Goal: Information Seeking & Learning: Learn about a topic

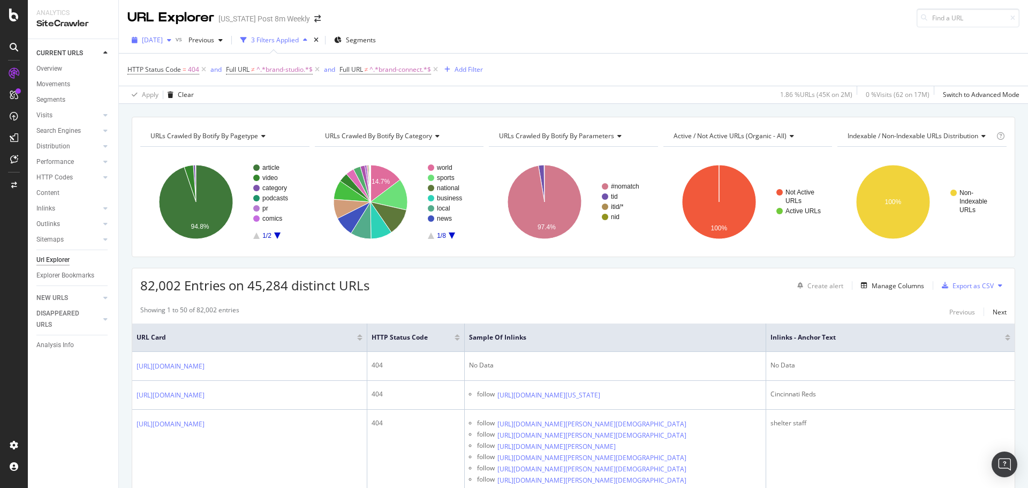
click at [163, 39] on span "[DATE]" at bounding box center [152, 39] width 21 height 9
click at [260, 71] on span "^.*brand-studio.*$" at bounding box center [285, 69] width 56 height 15
click at [284, 100] on div "Doesn't contain" at bounding box center [294, 94] width 118 height 17
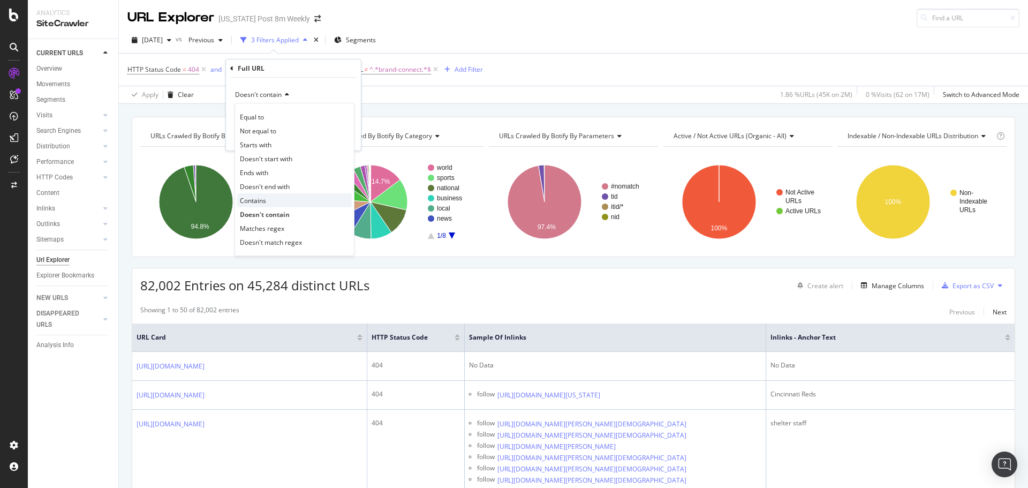
click at [282, 195] on div "Contains" at bounding box center [294, 200] width 115 height 14
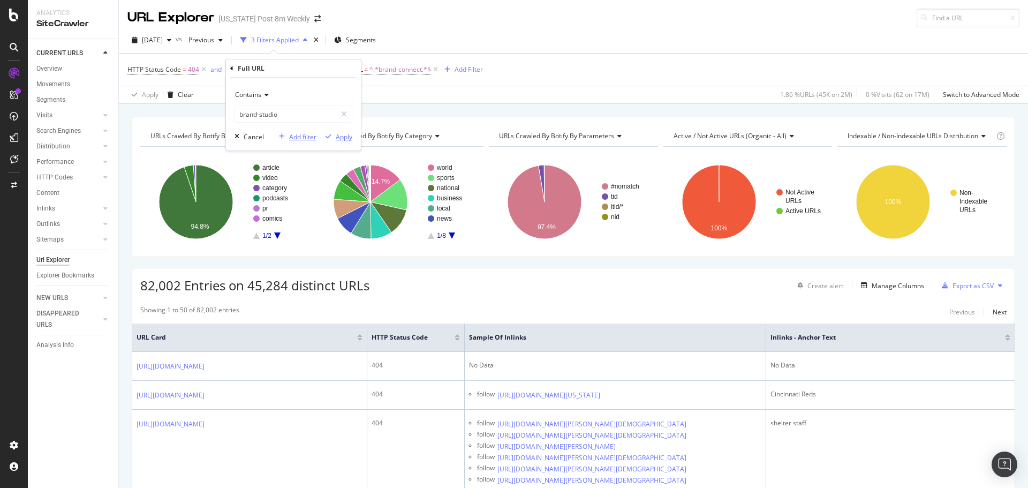
drag, startPoint x: 338, startPoint y: 139, endPoint x: 306, endPoint y: 134, distance: 33.0
click at [306, 134] on div "Add filter Apply" at bounding box center [314, 136] width 78 height 11
drag, startPoint x: 306, startPoint y: 134, endPoint x: 335, endPoint y: 118, distance: 33.3
click at [335, 118] on div "Contains brand-studio Cancel Add filter Apply" at bounding box center [293, 114] width 135 height 73
click at [133, 115] on div "URLs Crawled By Botify By pagetype Chart (by Value) Table Expand Export as CSV …" at bounding box center [573, 117] width 909 height 26
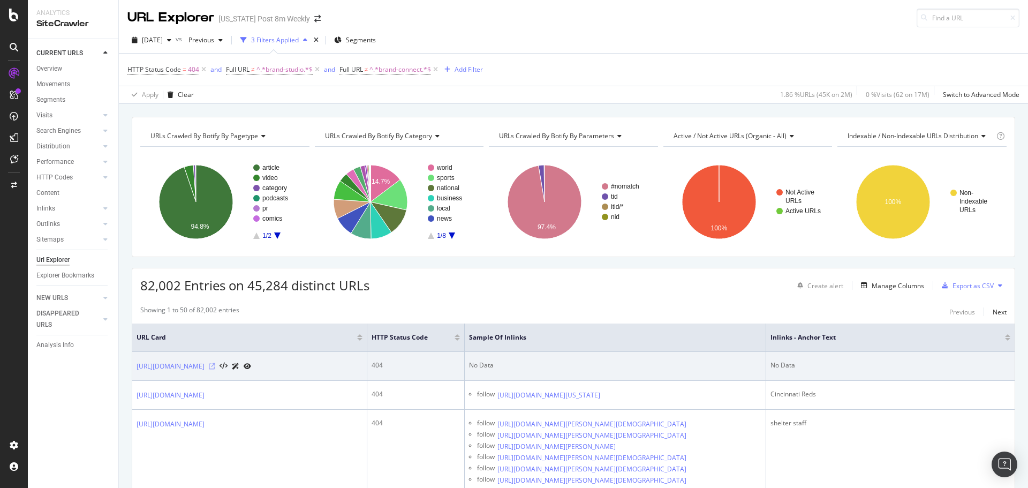
click at [215, 370] on icon at bounding box center [212, 366] width 6 height 6
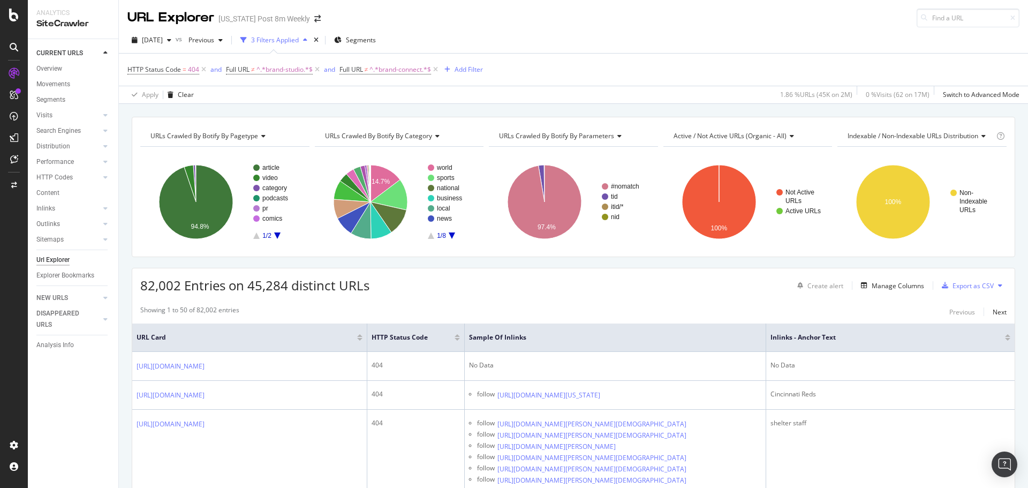
drag, startPoint x: 94, startPoint y: 447, endPoint x: 93, endPoint y: 473, distance: 26.8
click at [93, 474] on div "CURRENT URLS Overview Movements Segments Visits Analysis Orphan URLs Search Eng…" at bounding box center [73, 263] width 91 height 449
click at [320, 67] on icon at bounding box center [317, 69] width 9 height 11
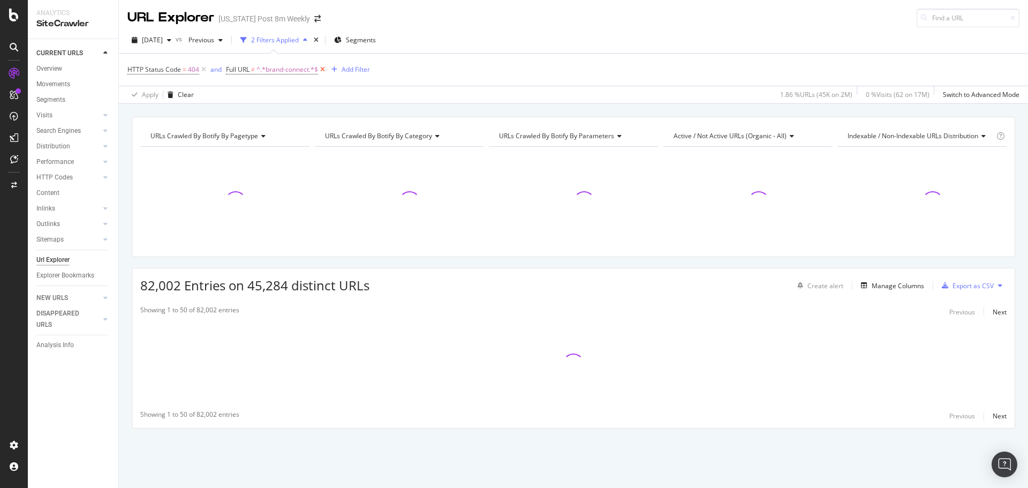
click at [320, 69] on icon at bounding box center [322, 69] width 9 height 11
click at [234, 68] on div "Add Filter" at bounding box center [237, 69] width 28 height 9
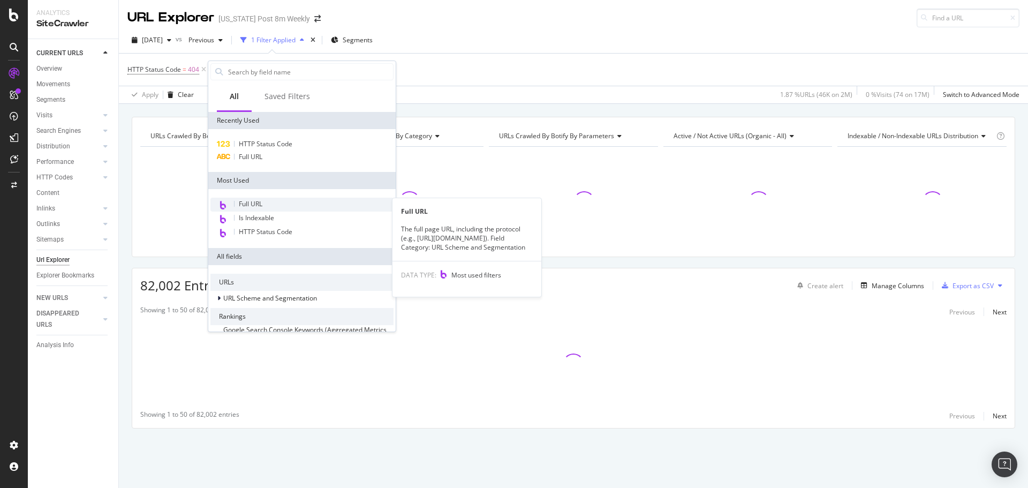
click at [266, 199] on div "Full URL" at bounding box center [301, 205] width 183 height 14
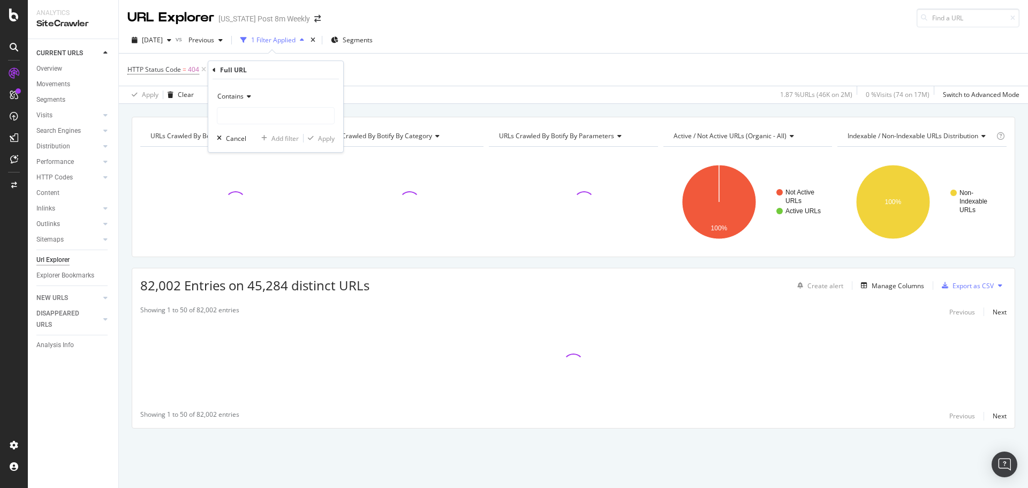
click at [245, 94] on icon at bounding box center [247, 96] width 7 height 6
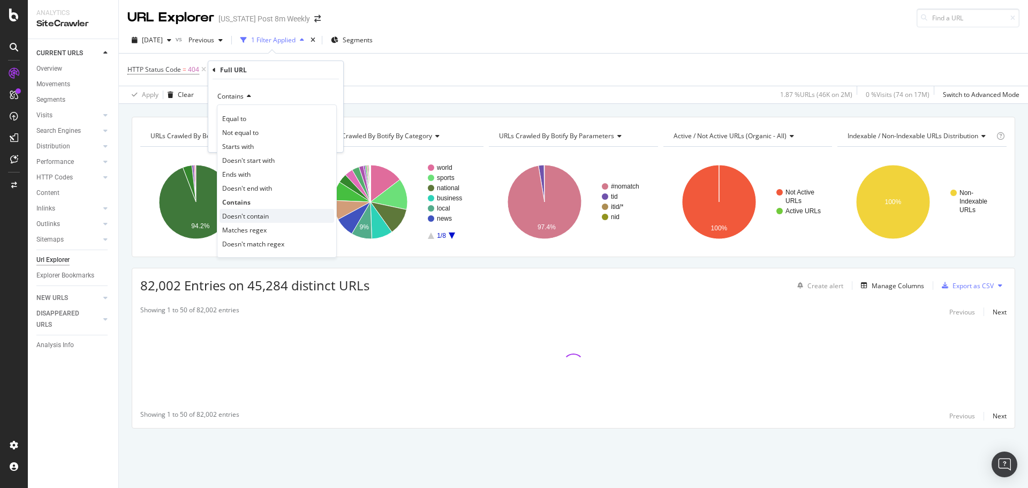
click at [281, 213] on div "Doesn't contain" at bounding box center [277, 216] width 115 height 14
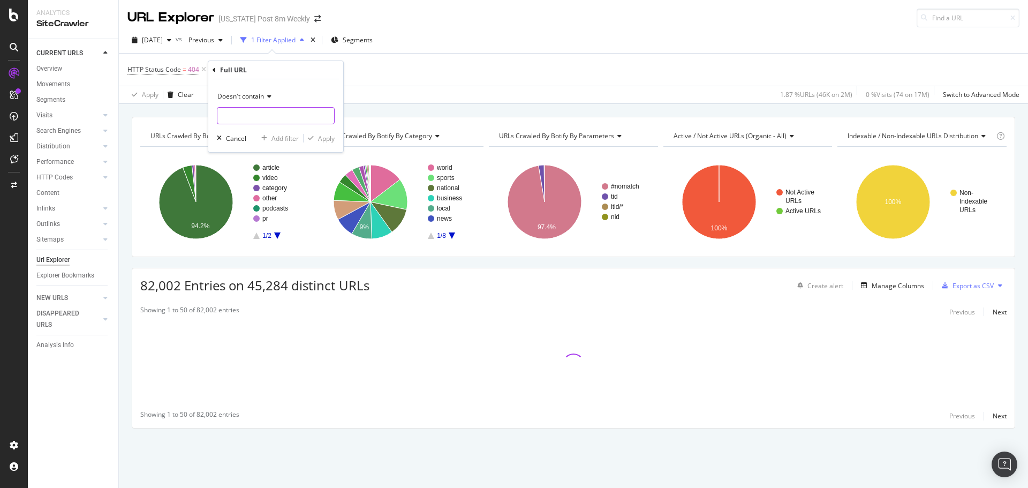
click at [260, 123] on input "text" at bounding box center [275, 115] width 117 height 17
type input "story.html"
click at [326, 137] on div "Apply" at bounding box center [326, 138] width 17 height 9
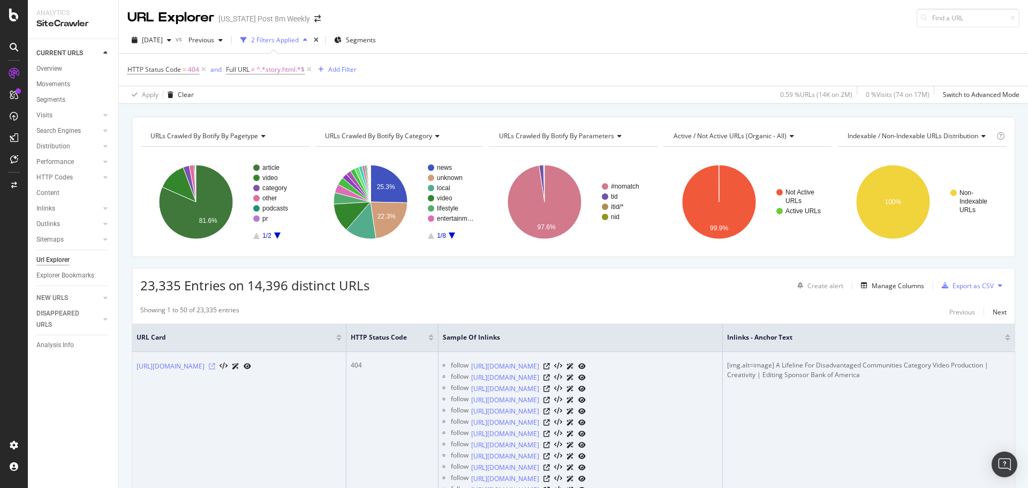
click at [215, 370] on icon at bounding box center [212, 366] width 6 height 6
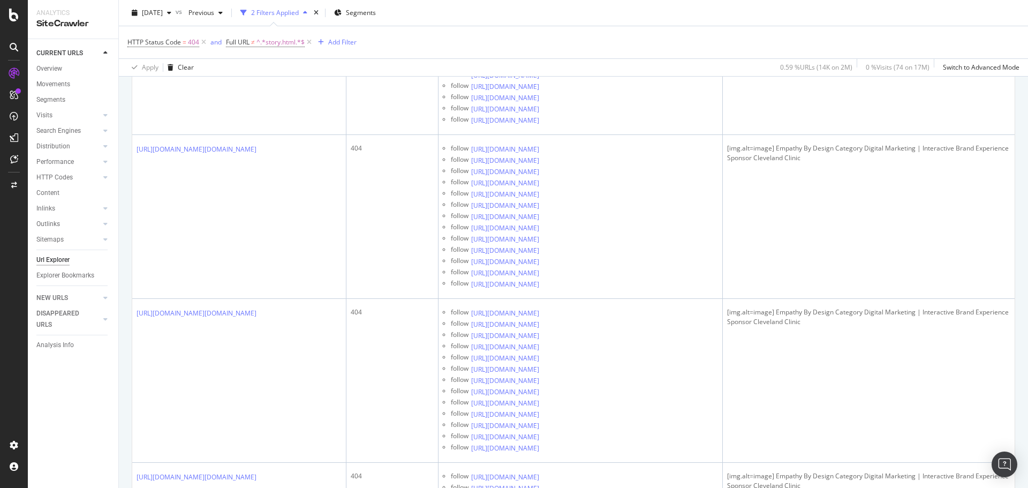
scroll to position [3717, 0]
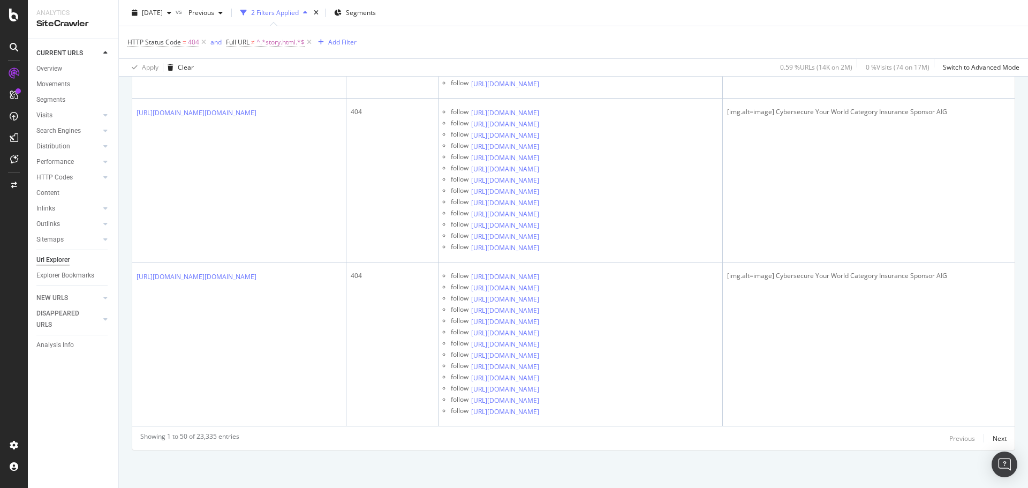
scroll to position [10844, 0]
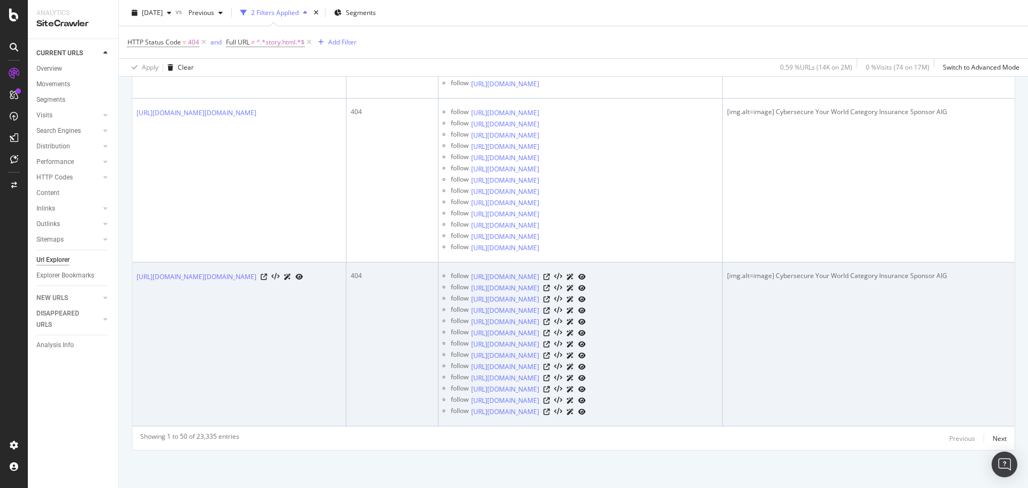
scroll to position [13743, 0]
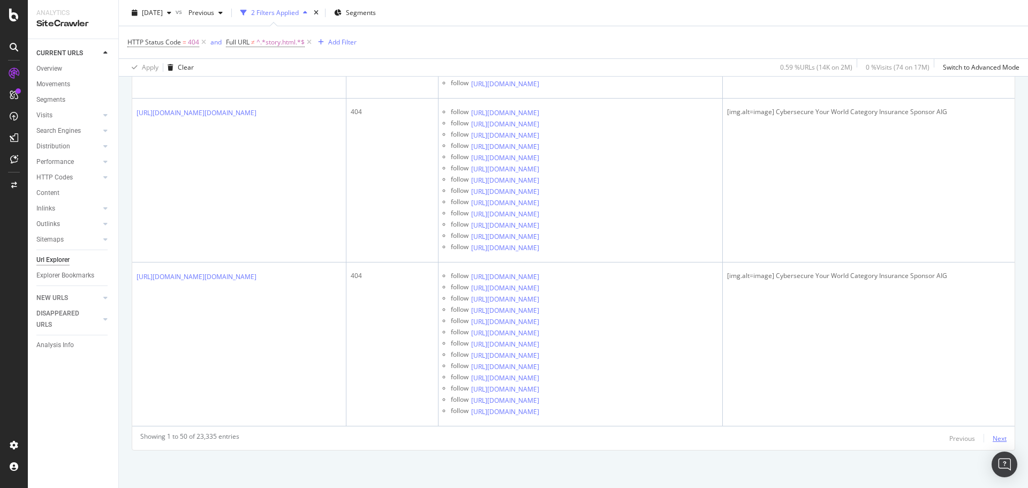
click at [993, 438] on div "Next" at bounding box center [1000, 438] width 14 height 9
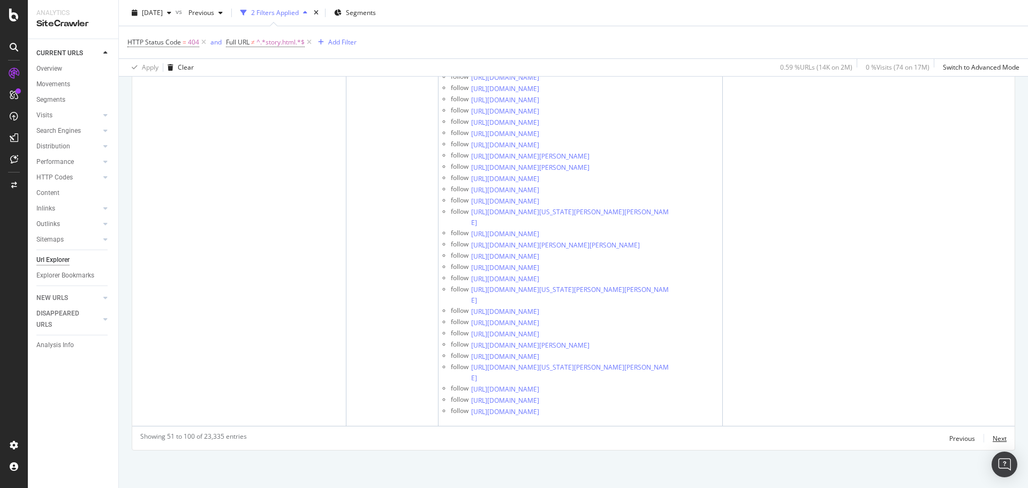
scroll to position [30870, 0]
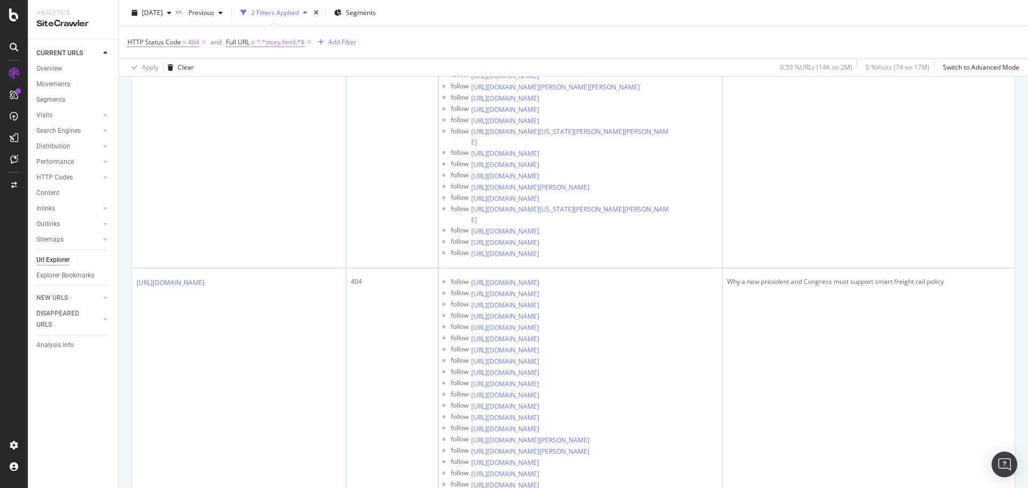
drag, startPoint x: 133, startPoint y: 182, endPoint x: 216, endPoint y: 195, distance: 84.7
copy link "[URL][DOMAIN_NAME]"
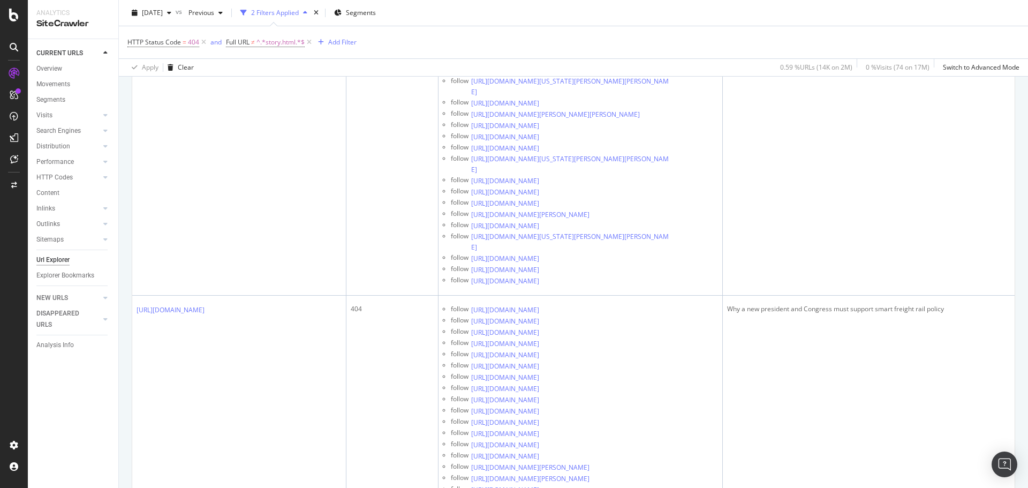
scroll to position [4313, 0]
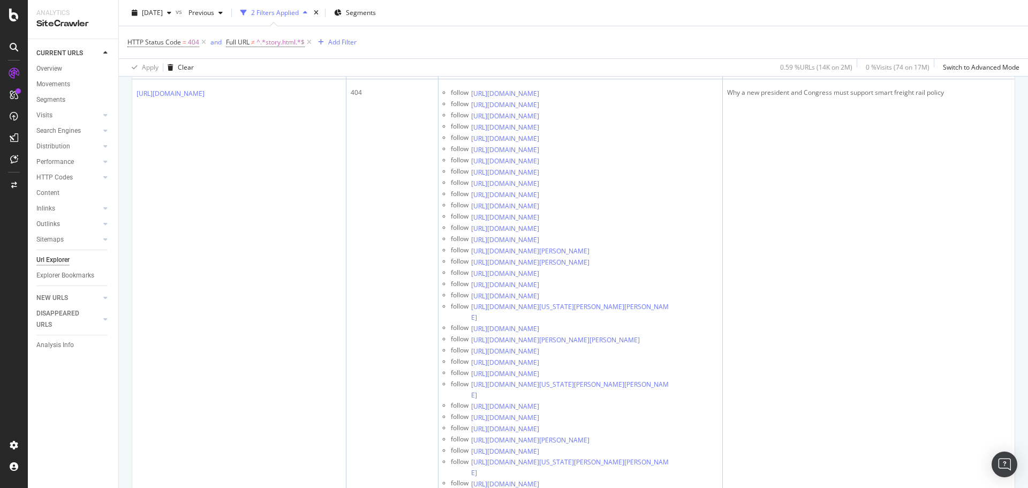
scroll to position [4099, 0]
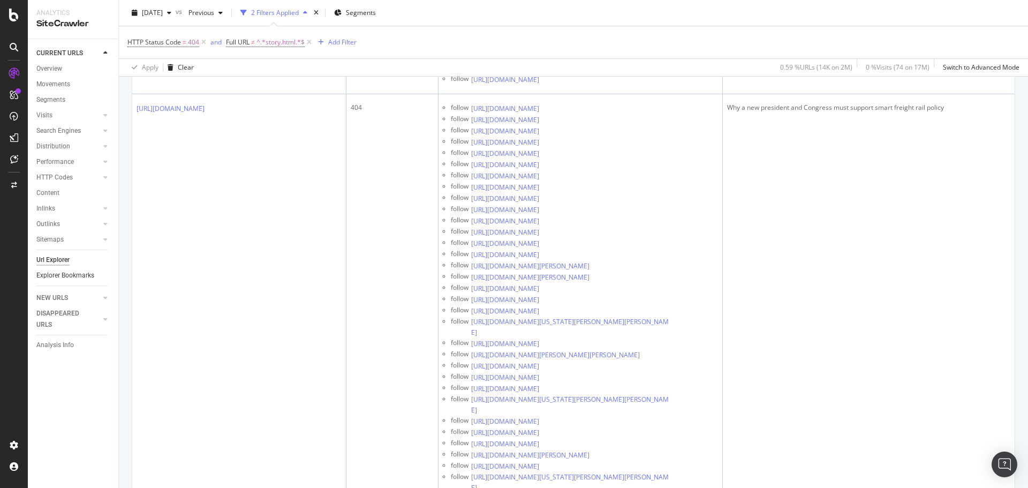
drag, startPoint x: 106, startPoint y: 292, endPoint x: 109, endPoint y: 275, distance: 17.5
drag, startPoint x: 134, startPoint y: 134, endPoint x: 219, endPoint y: 147, distance: 86.1
copy link "[URL][DOMAIN_NAME]"
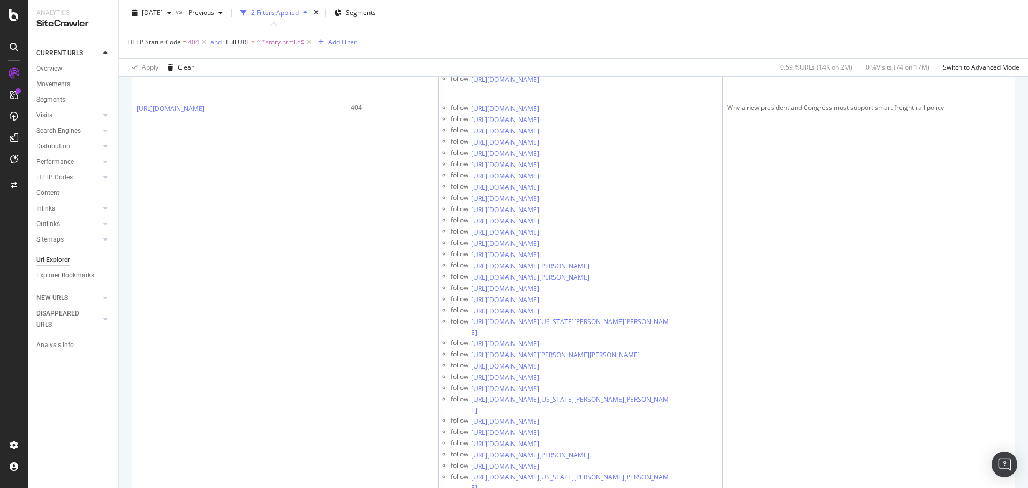
drag, startPoint x: 134, startPoint y: 133, endPoint x: 228, endPoint y: 145, distance: 94.4
copy link "[URL][DOMAIN_NAME][DOMAIN_NAME]"
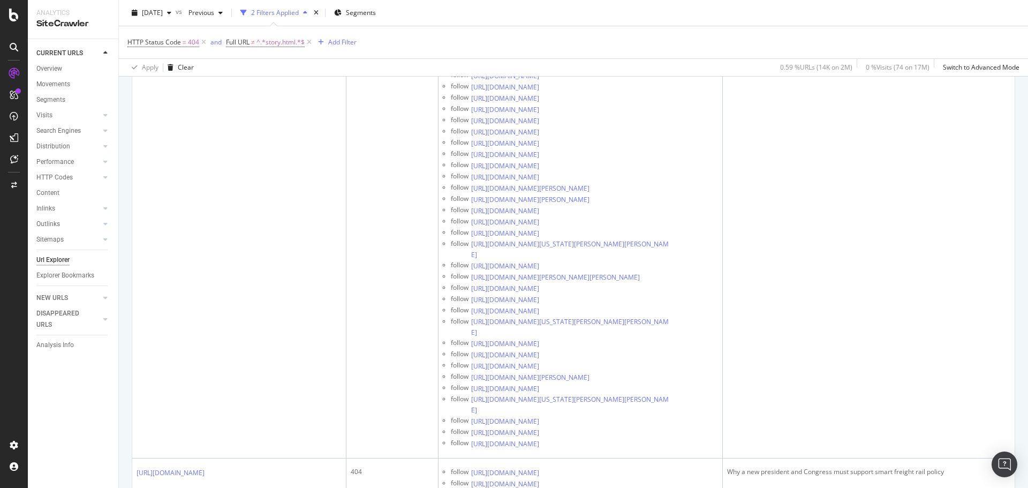
scroll to position [3724, 0]
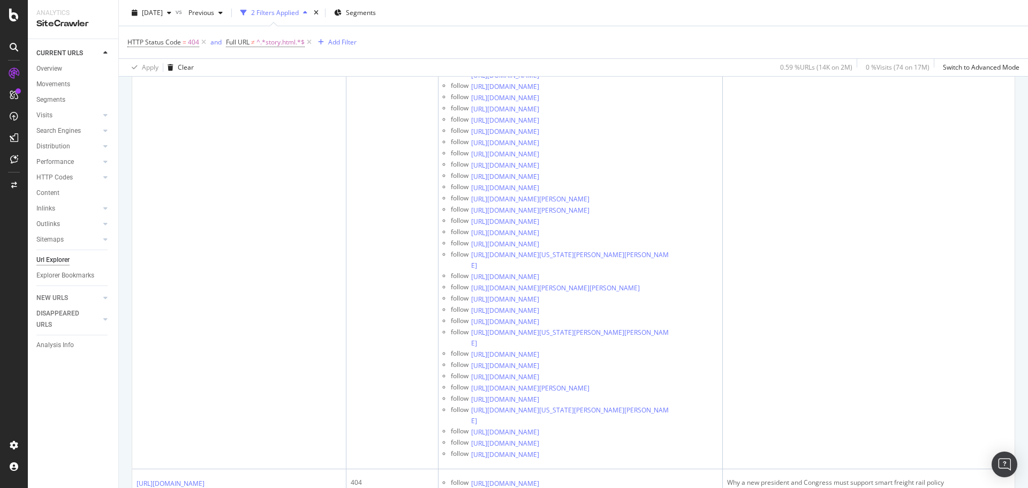
drag, startPoint x: 133, startPoint y: 232, endPoint x: 237, endPoint y: 245, distance: 105.3
copy link "[URL][DOMAIN_NAME][DOMAIN_NAME]"
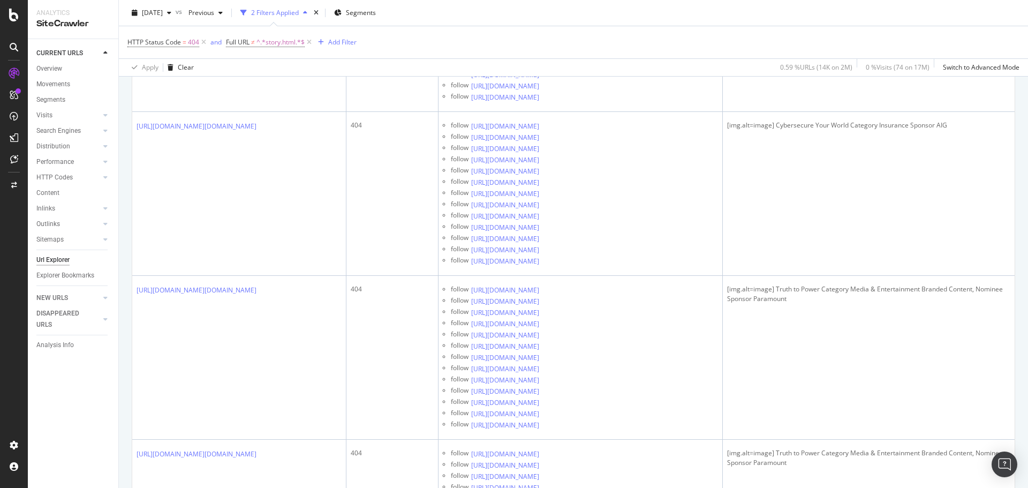
scroll to position [31607, 0]
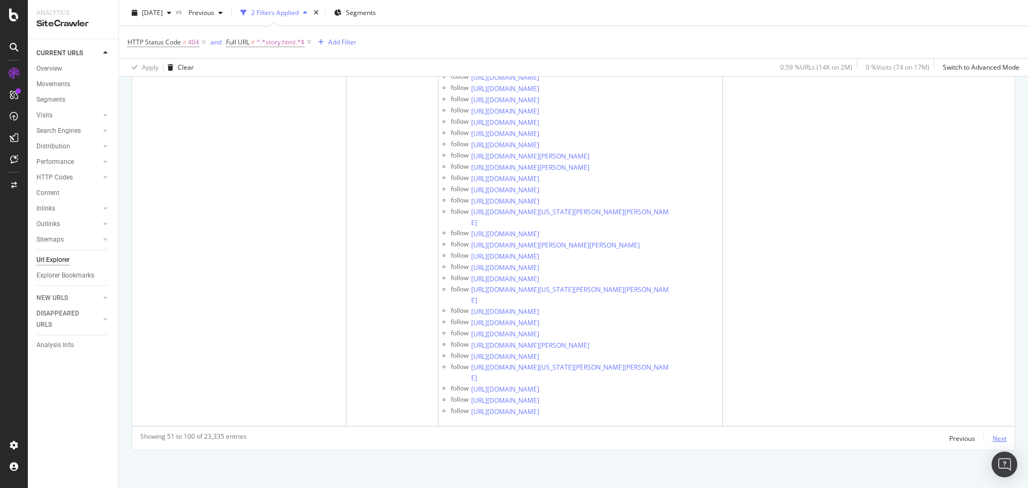
click at [993, 434] on div "Next" at bounding box center [1000, 438] width 14 height 9
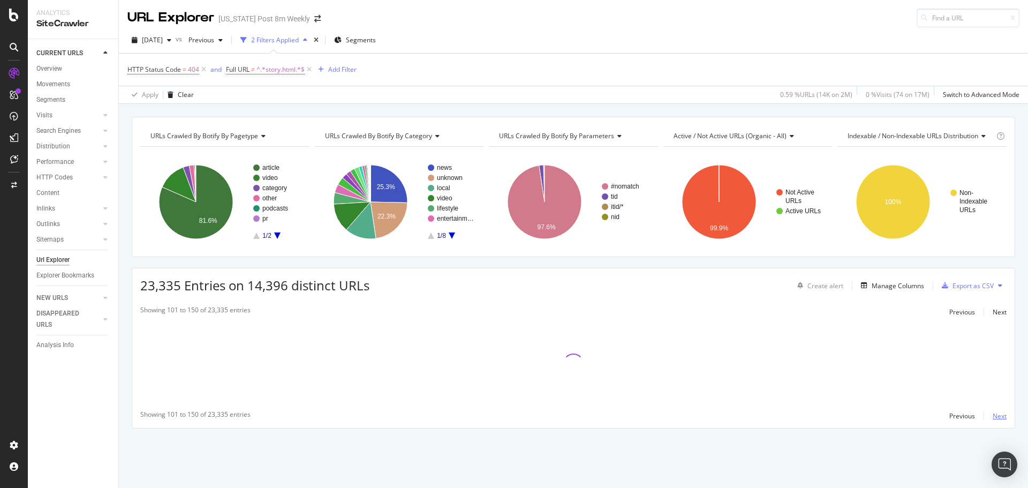
scroll to position [0, 0]
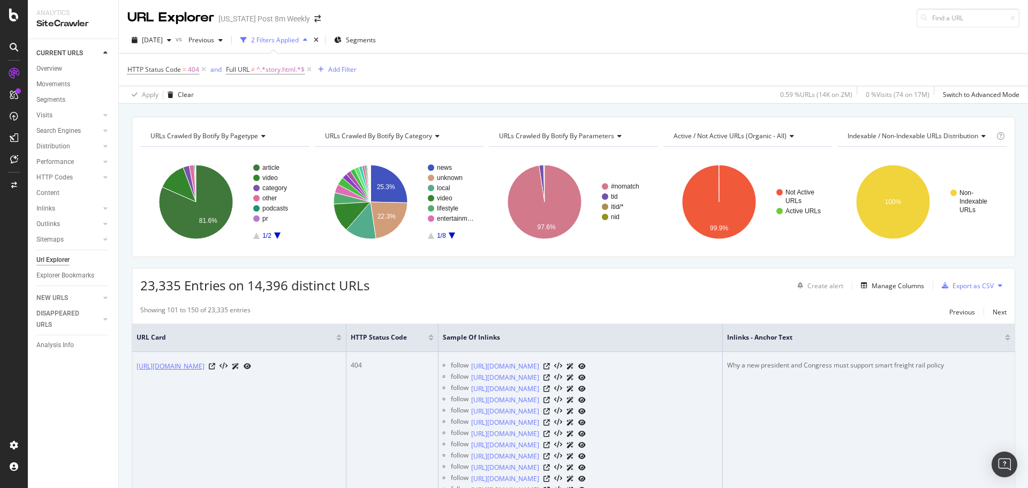
drag, startPoint x: 133, startPoint y: 364, endPoint x: 149, endPoint y: 375, distance: 19.6
copy link "[URL][DOMAIN_NAME]"
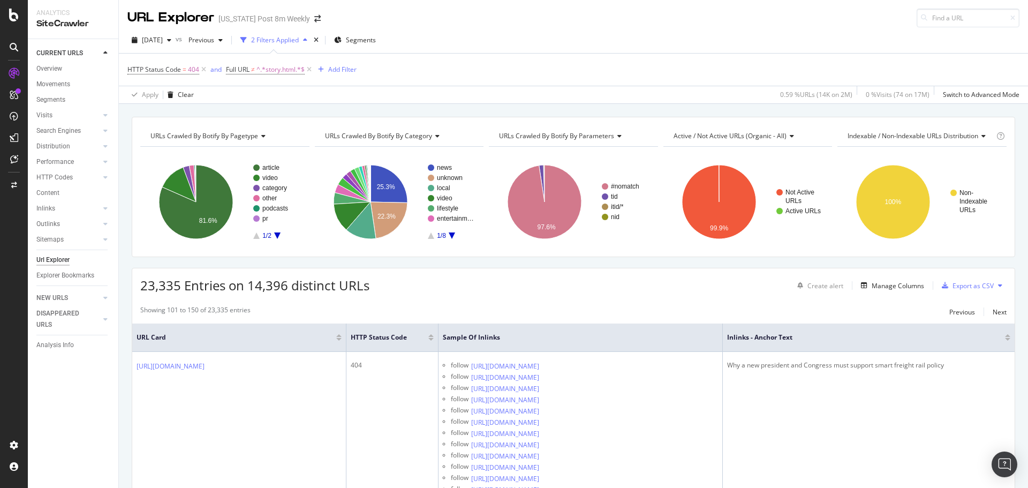
scroll to position [959, 0]
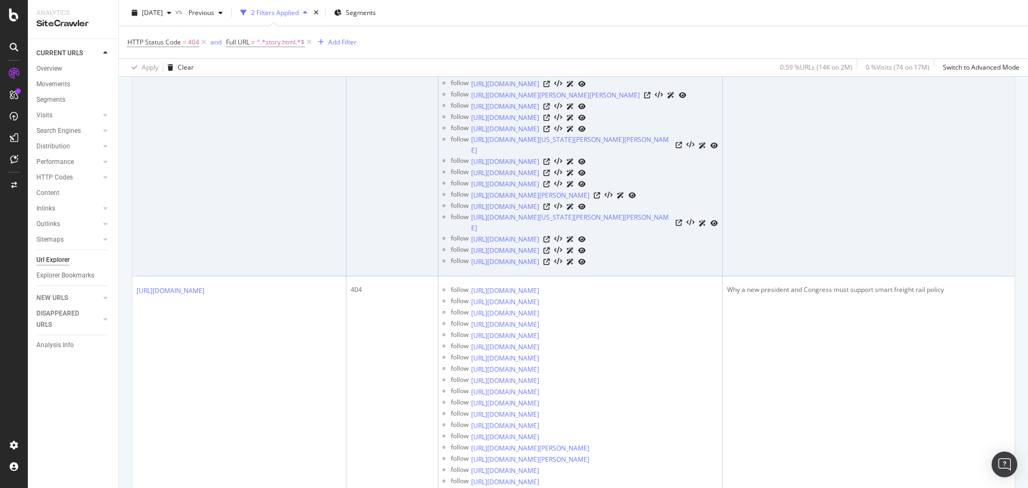
drag, startPoint x: 133, startPoint y: 236, endPoint x: 220, endPoint y: 260, distance: 89.5
click at [220, 260] on td "[URL][DOMAIN_NAME]" at bounding box center [239, 56] width 214 height 442
copy link "[URL][DOMAIN_NAME]"
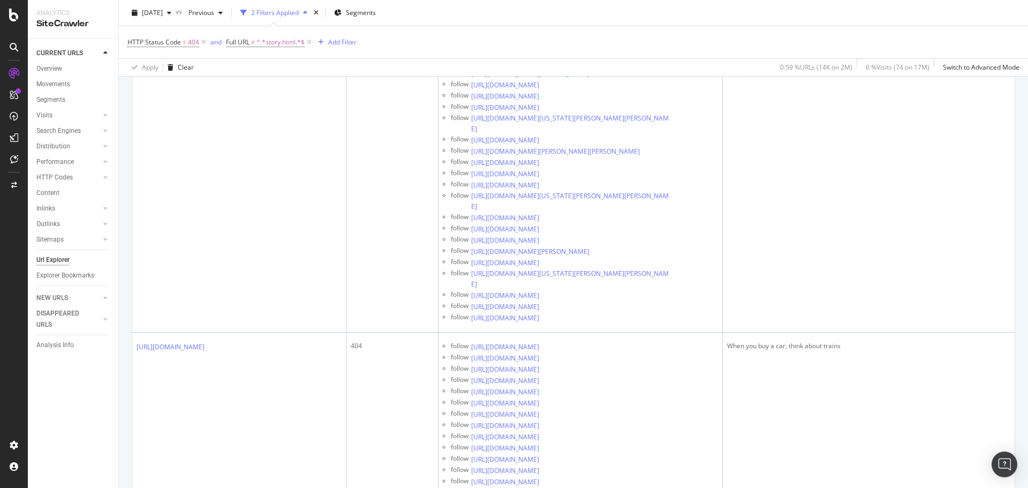
scroll to position [2727, 0]
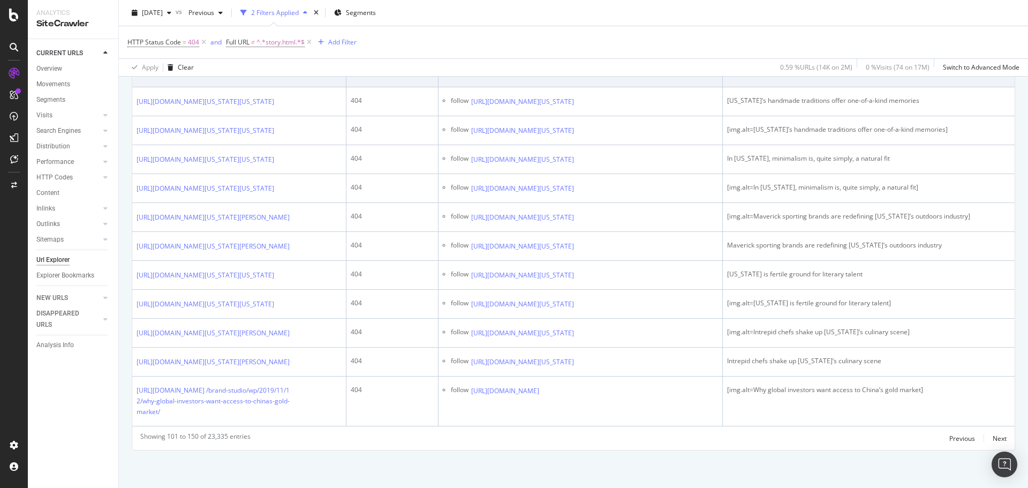
scroll to position [32537, 0]
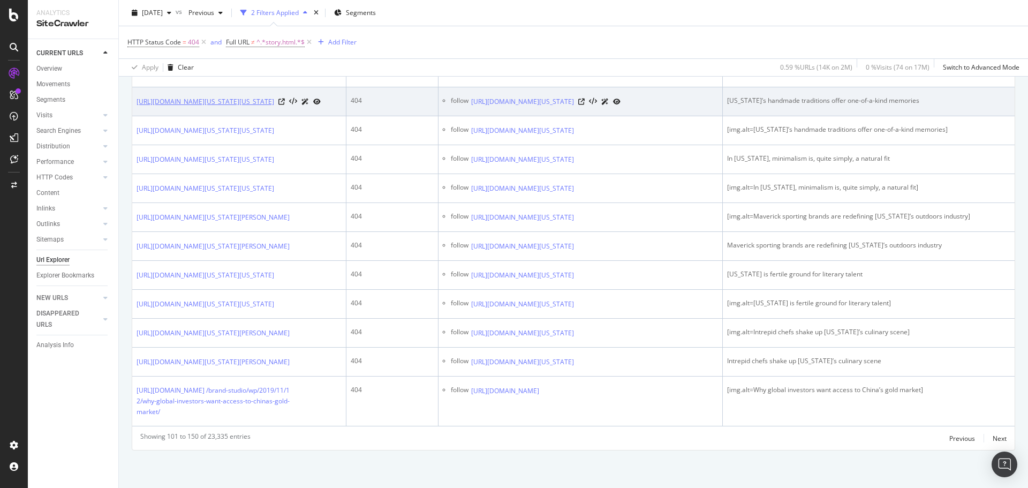
drag, startPoint x: 131, startPoint y: 268, endPoint x: 221, endPoint y: 277, distance: 90.5
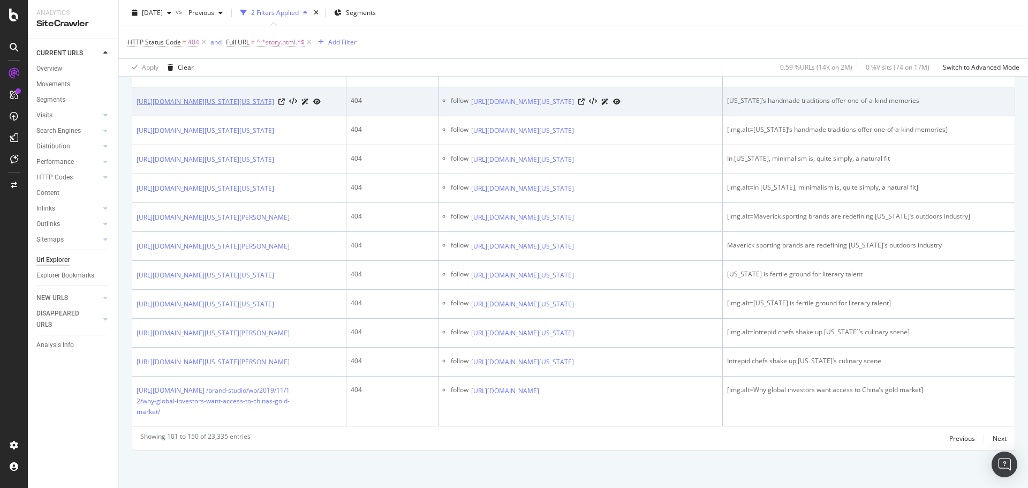
drag, startPoint x: 136, startPoint y: 267, endPoint x: 222, endPoint y: 278, distance: 87.0
click at [222, 116] on td "[URL][DOMAIN_NAME][US_STATE][US_STATE]" at bounding box center [239, 101] width 214 height 29
copy link "[URL][DOMAIN_NAME][US_STATE][US_STATE]"
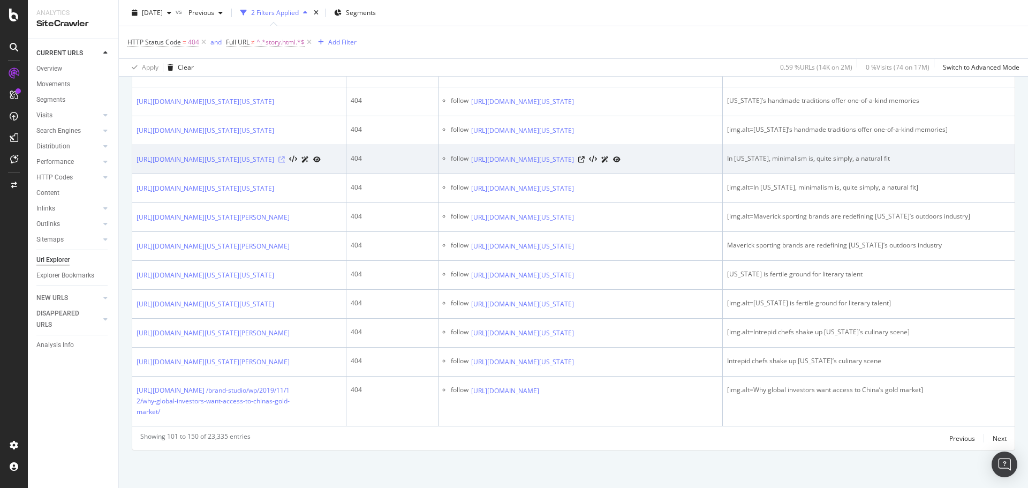
click at [285, 163] on icon at bounding box center [281, 159] width 6 height 6
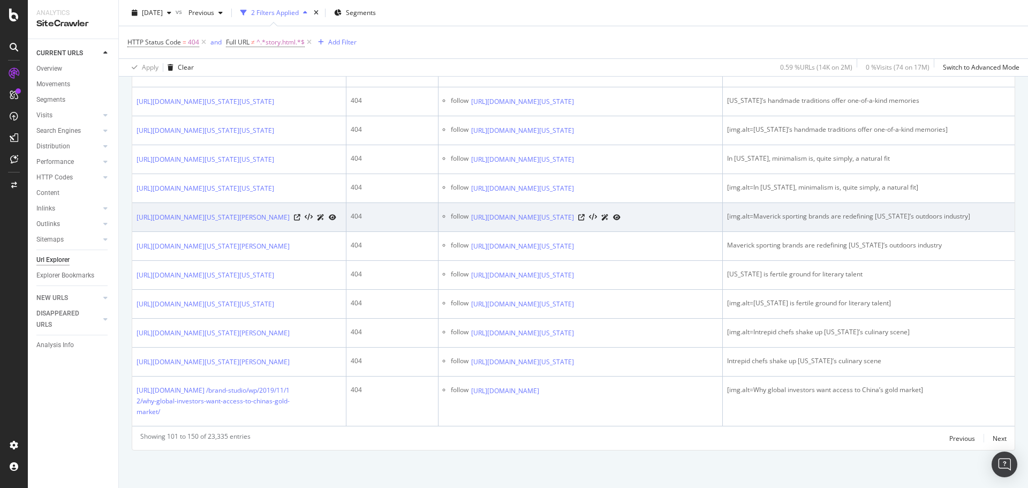
scroll to position [32590, 0]
click at [300, 221] on icon at bounding box center [297, 217] width 6 height 6
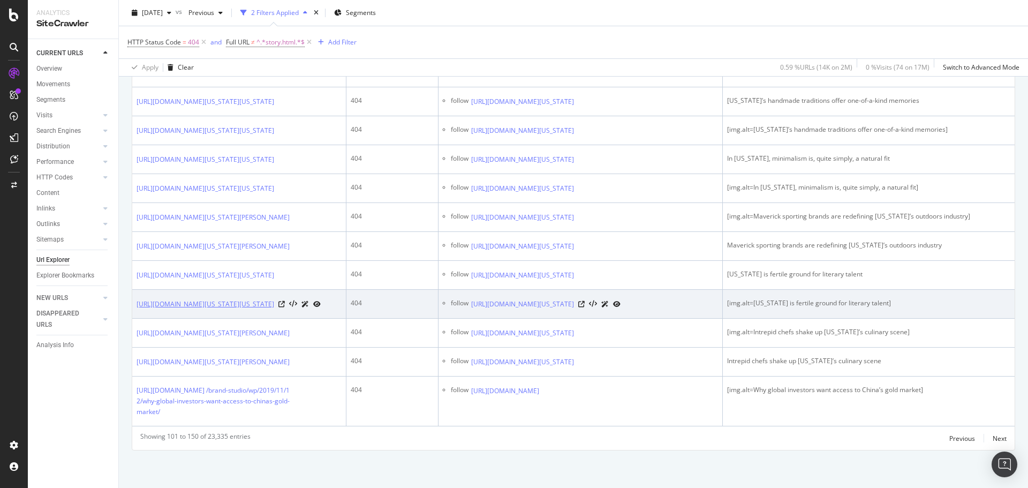
scroll to position [32804, 0]
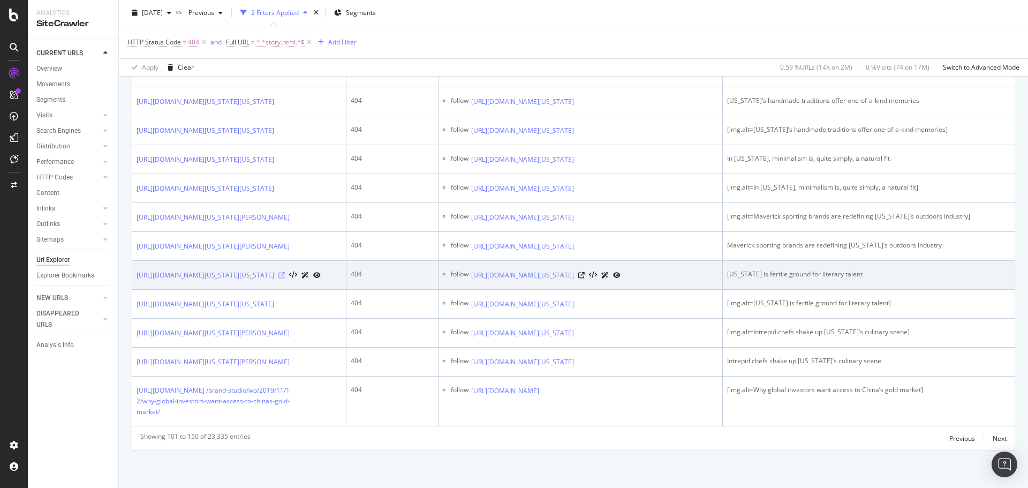
click at [285, 272] on icon at bounding box center [281, 275] width 6 height 6
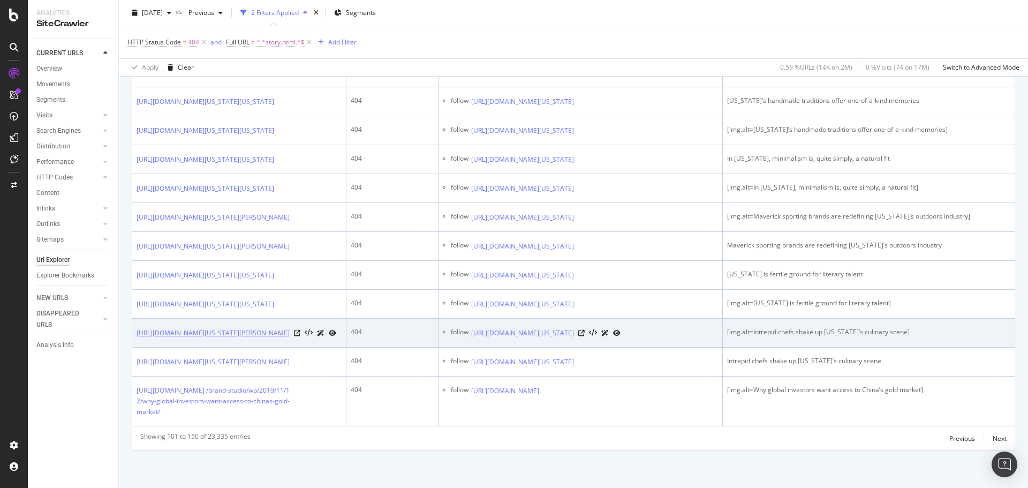
scroll to position [32868, 0]
click at [300, 330] on icon at bounding box center [297, 333] width 6 height 6
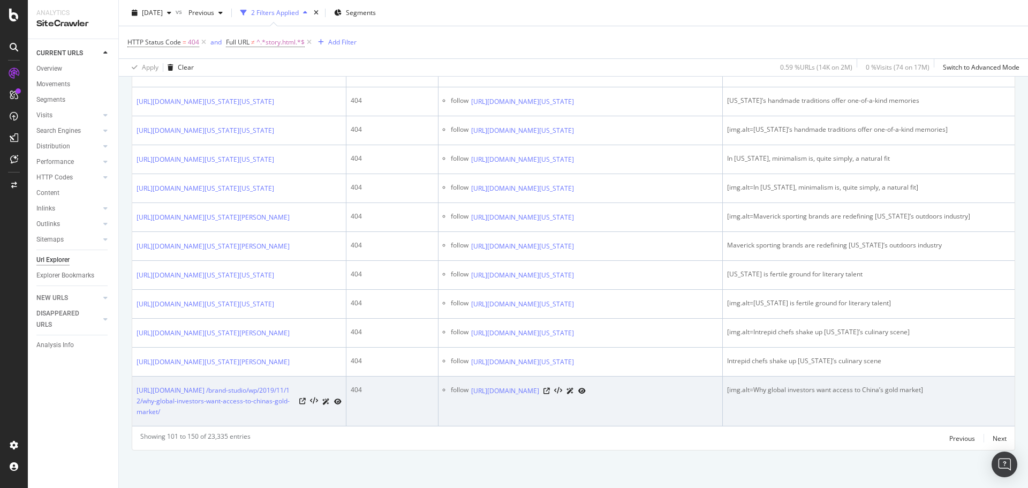
click at [299, 400] on div "[URL][DOMAIN_NAME] /brand-studio/wp/2019/11/12/why-global-investors-want-access…" at bounding box center [239, 401] width 205 height 32
click at [304, 400] on icon at bounding box center [302, 401] width 6 height 6
click at [586, 391] on div at bounding box center [565, 390] width 42 height 11
click at [586, 396] on div at bounding box center [565, 390] width 42 height 11
click at [550, 394] on icon at bounding box center [547, 391] width 6 height 6
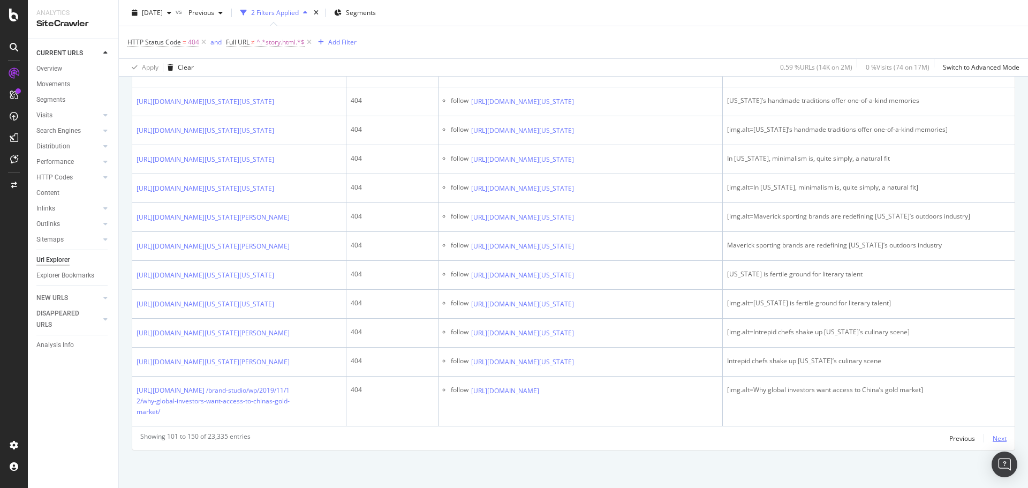
click at [993, 440] on div "Next" at bounding box center [1000, 438] width 14 height 9
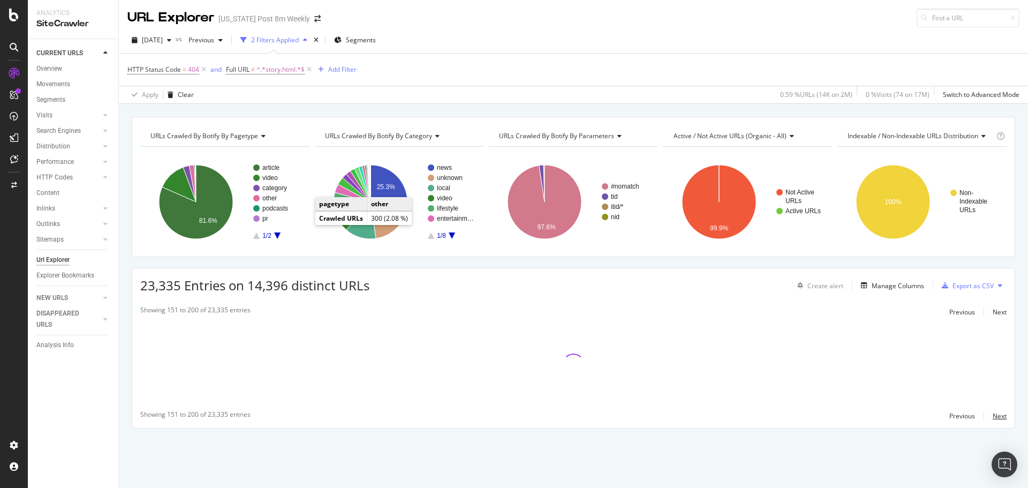
scroll to position [0, 0]
click at [118, 278] on div "Analytics SiteCrawler CURRENT URLS Overview Movements Segments Visits Analysis …" at bounding box center [73, 244] width 91 height 488
click at [121, 292] on div "URLs Crawled By Botify By pagetype Chart (by Value) Table Expand Export as CSV …" at bounding box center [573, 291] width 909 height 349
click at [121, 296] on div "URLs Crawled By Botify By pagetype Chart (by Value) Table Expand Export as CSV …" at bounding box center [573, 291] width 909 height 349
click at [123, 299] on div "URLs Crawled By Botify By pagetype Chart (by Value) Table Expand Export as CSV …" at bounding box center [573, 291] width 909 height 349
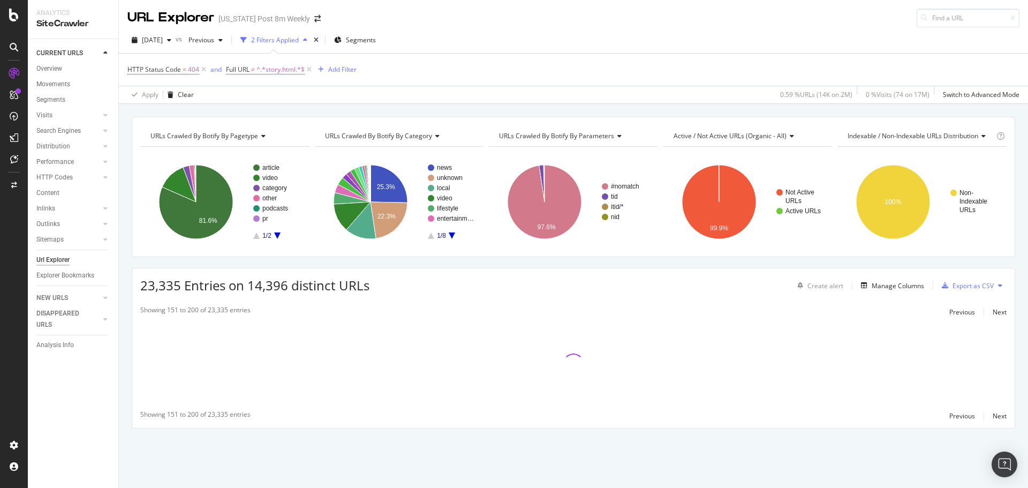
click at [119, 299] on div "URLs Crawled By Botify By pagetype Chart (by Value) Table Expand Export as CSV …" at bounding box center [573, 291] width 909 height 349
click at [121, 291] on div "URLs Crawled By Botify By pagetype Chart (by Value) Table Expand Export as CSV …" at bounding box center [573, 291] width 909 height 349
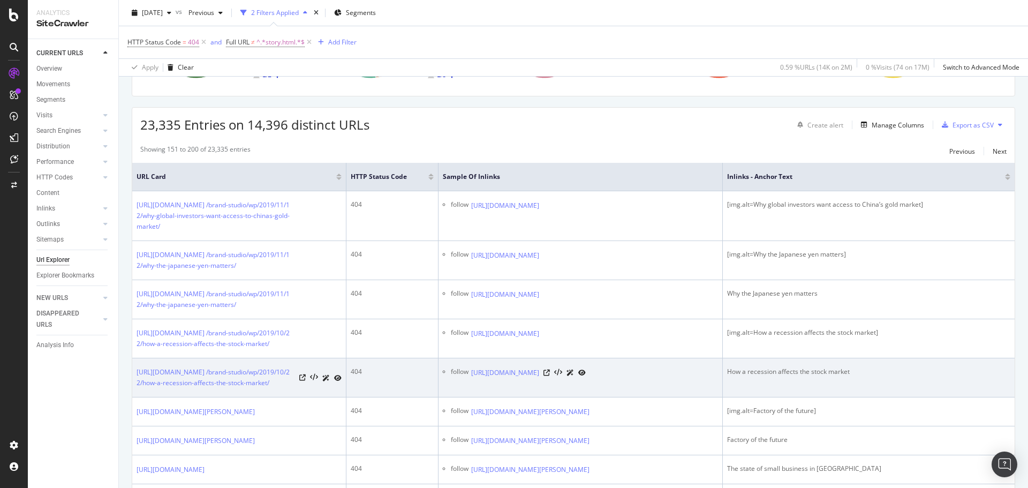
scroll to position [214, 0]
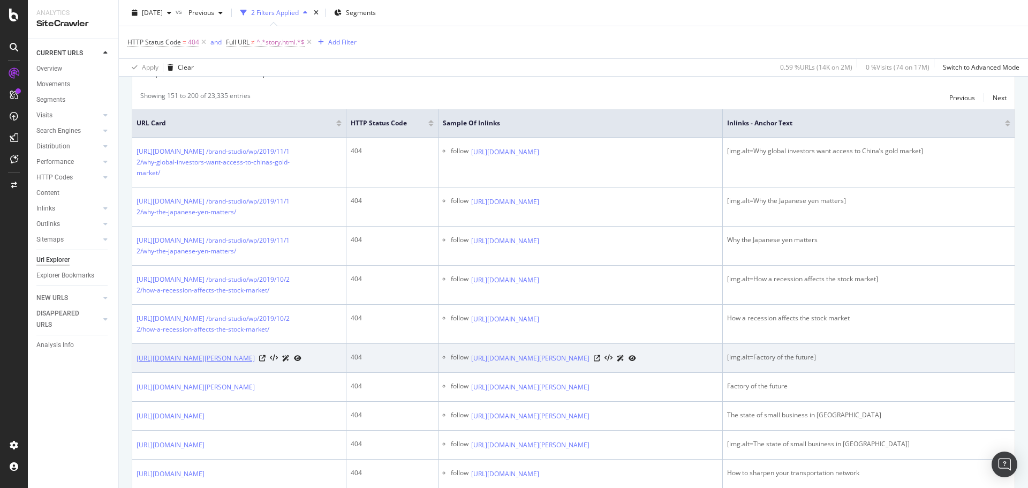
drag, startPoint x: 137, startPoint y: 379, endPoint x: 252, endPoint y: 395, distance: 116.8
click at [252, 373] on td "[URL][DOMAIN_NAME][PERSON_NAME]" at bounding box center [239, 358] width 214 height 29
copy link "[URL][DOMAIN_NAME][PERSON_NAME]"
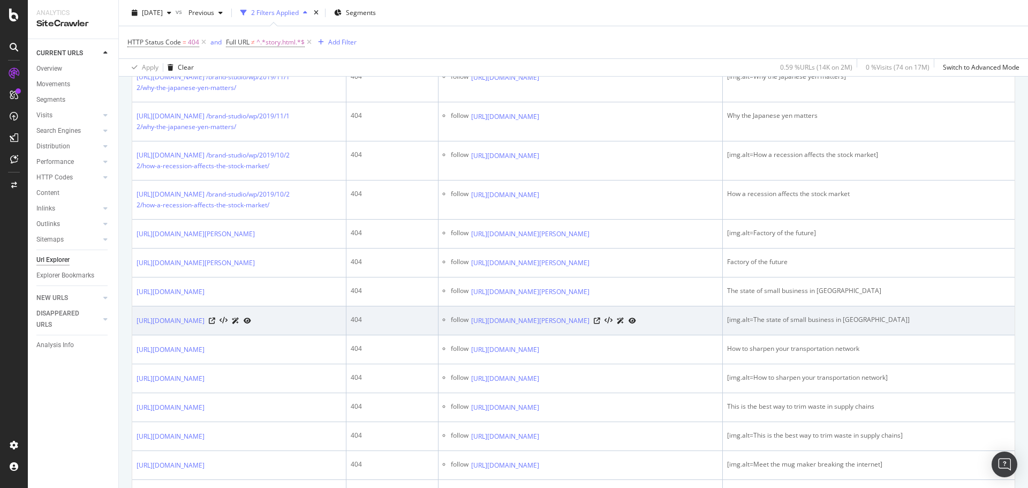
scroll to position [353, 0]
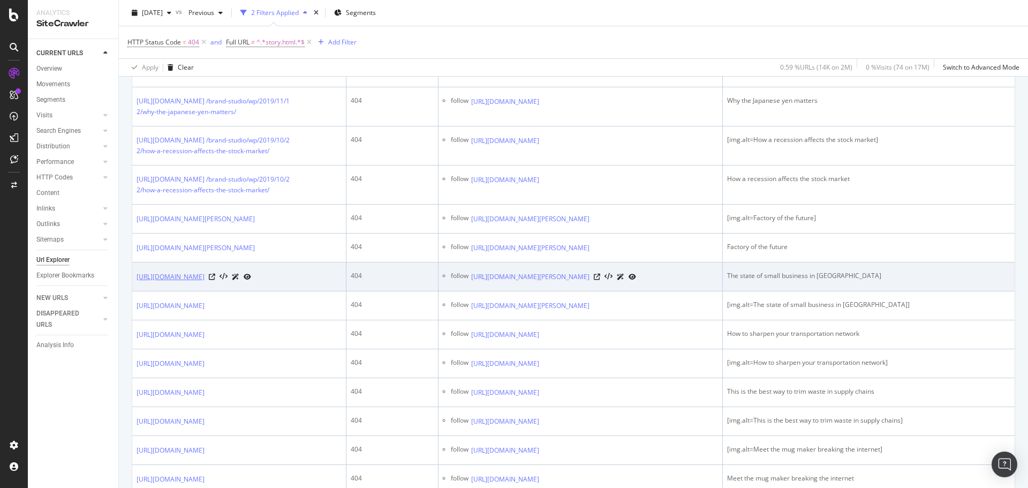
drag, startPoint x: 133, startPoint y: 317, endPoint x: 182, endPoint y: 327, distance: 49.7
click at [182, 291] on td "[URL][DOMAIN_NAME]" at bounding box center [239, 276] width 214 height 29
copy link "[URL][DOMAIN_NAME]"
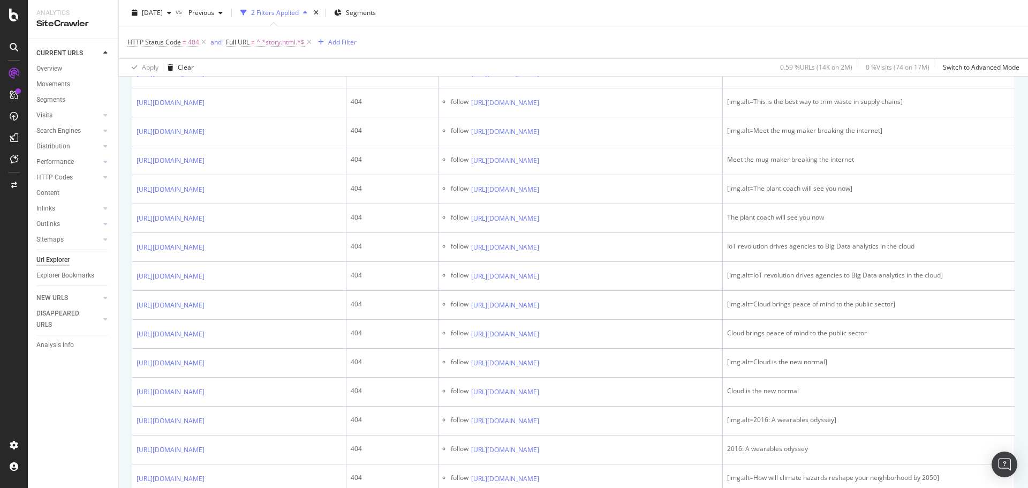
scroll to position [621, 0]
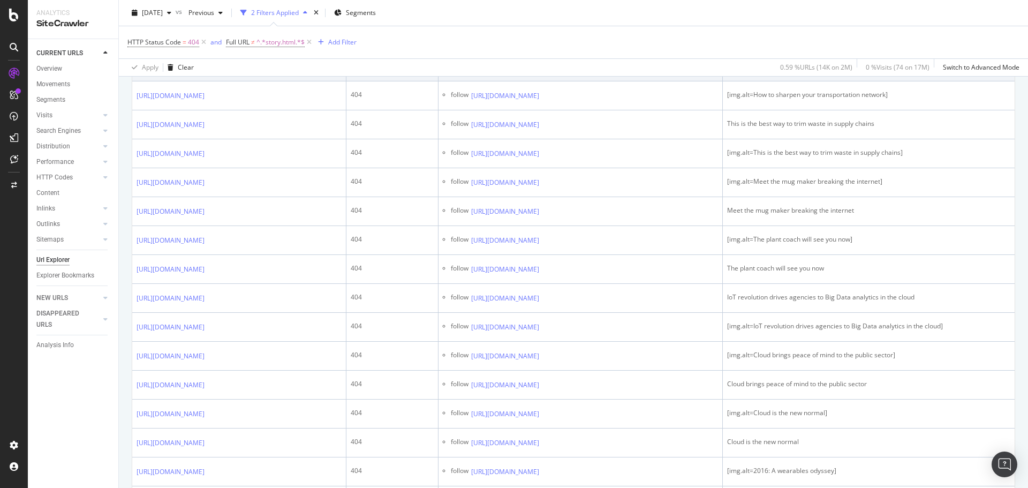
click at [215, 70] on icon at bounding box center [212, 67] width 6 height 6
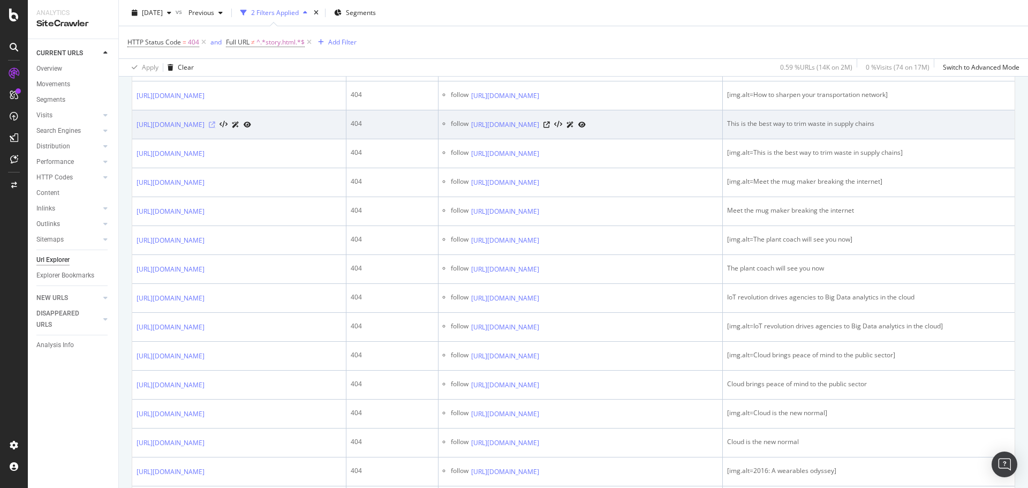
click at [215, 128] on icon at bounding box center [212, 125] width 6 height 6
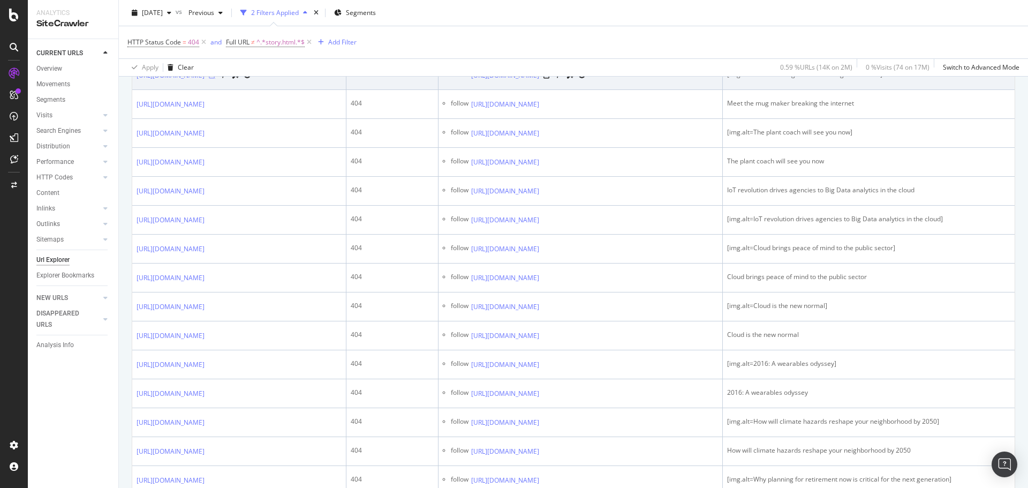
click at [215, 79] on icon at bounding box center [212, 75] width 6 height 6
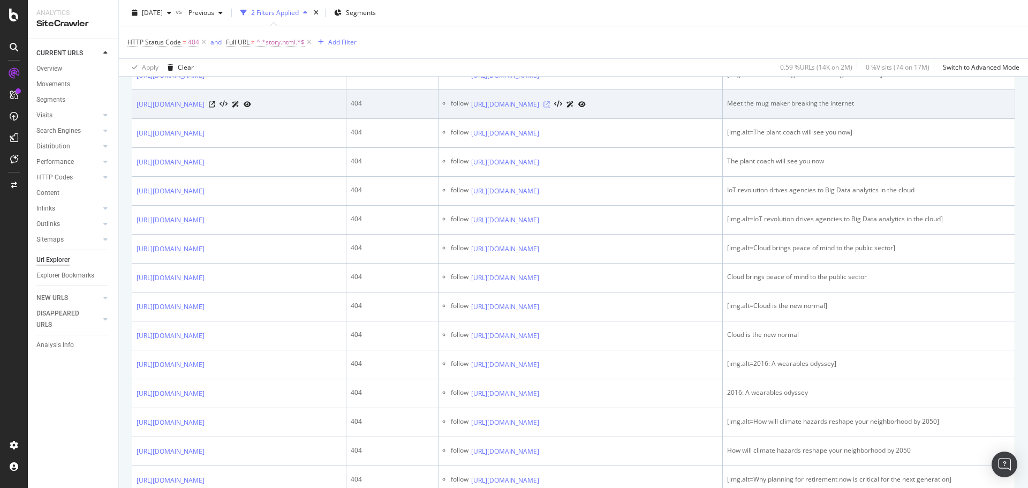
click at [550, 108] on icon at bounding box center [547, 104] width 6 height 6
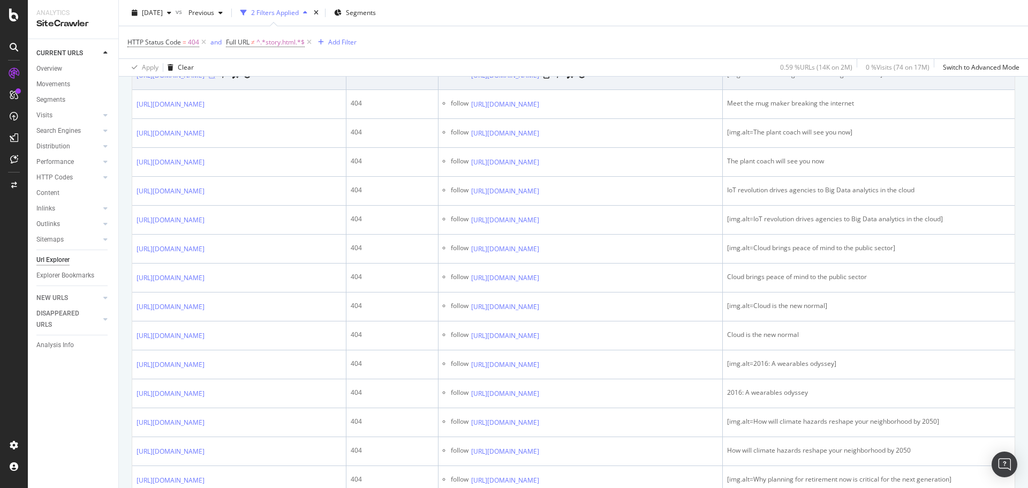
click at [215, 79] on icon at bounding box center [212, 75] width 6 height 6
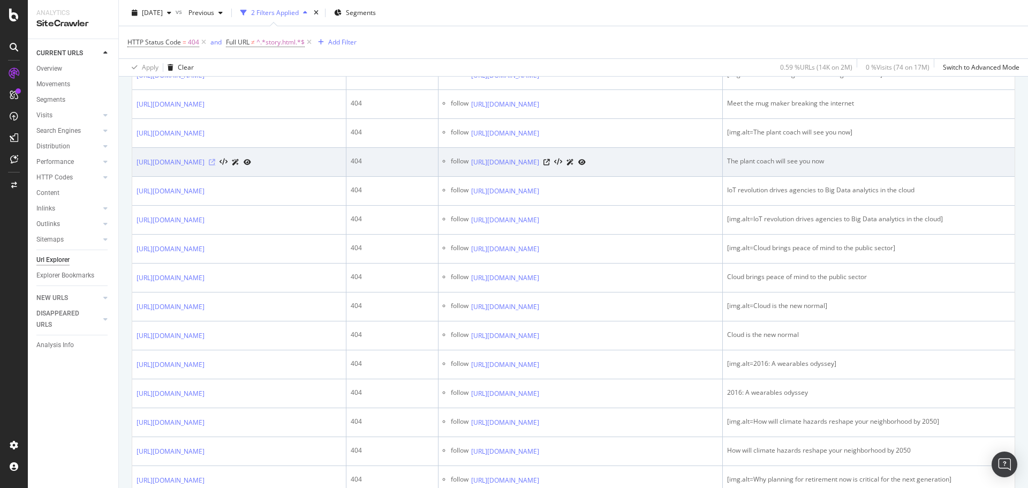
click at [215, 165] on icon at bounding box center [212, 162] width 6 height 6
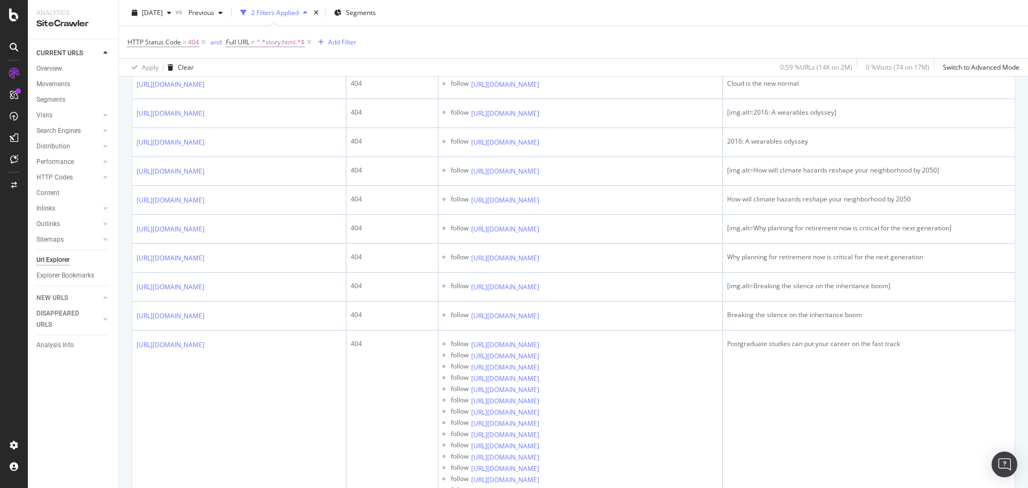
scroll to position [996, 0]
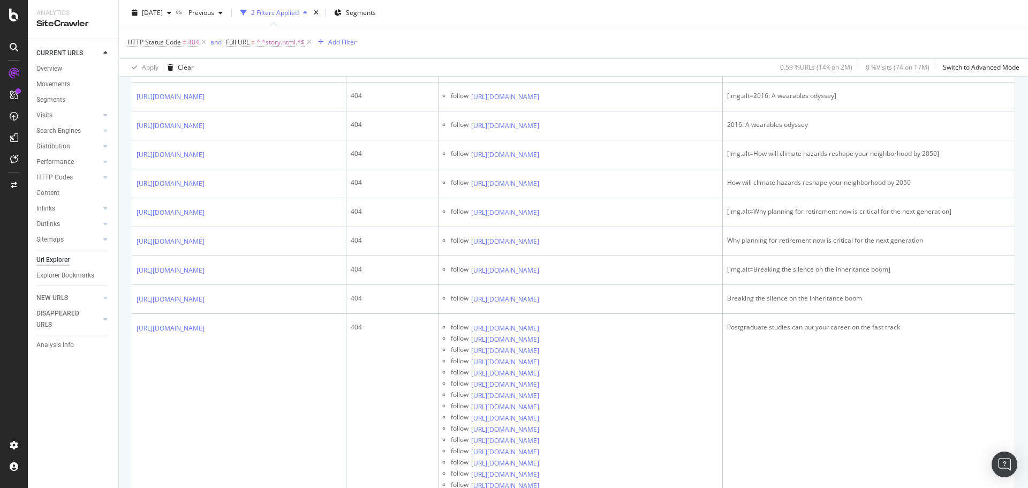
click at [215, 42] on icon at bounding box center [212, 39] width 6 height 6
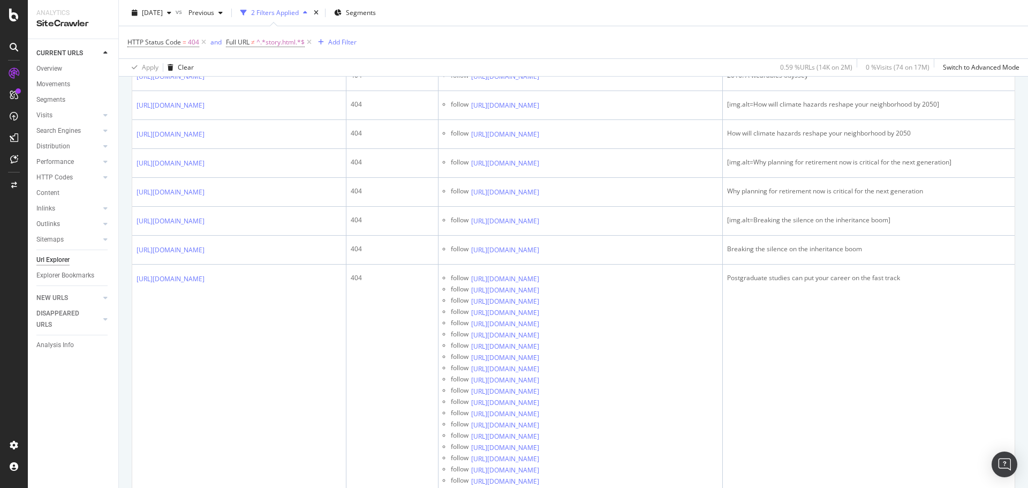
scroll to position [1103, 0]
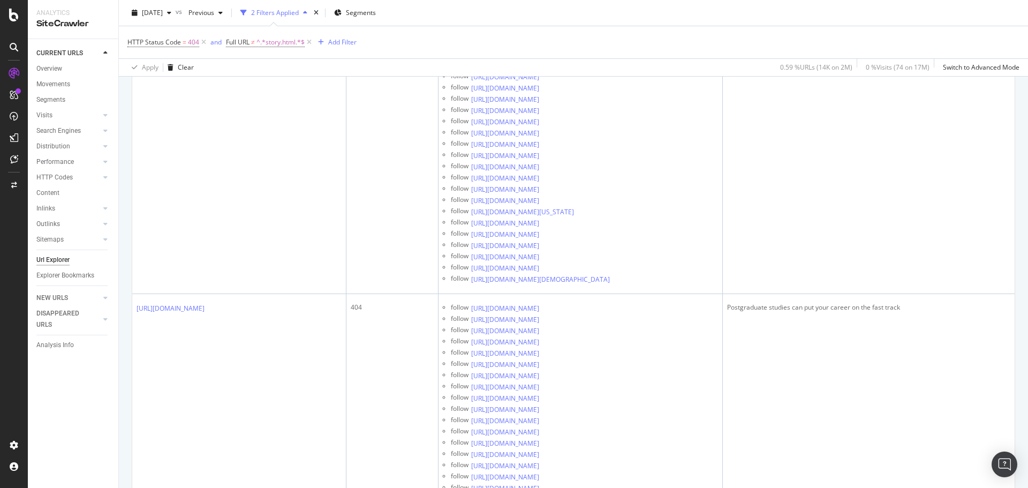
scroll to position [1317, 0]
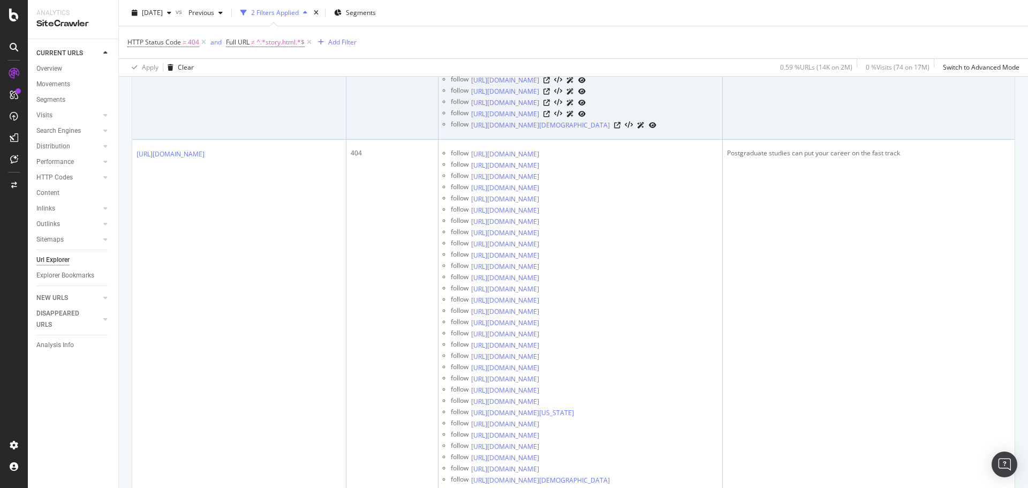
scroll to position [1639, 0]
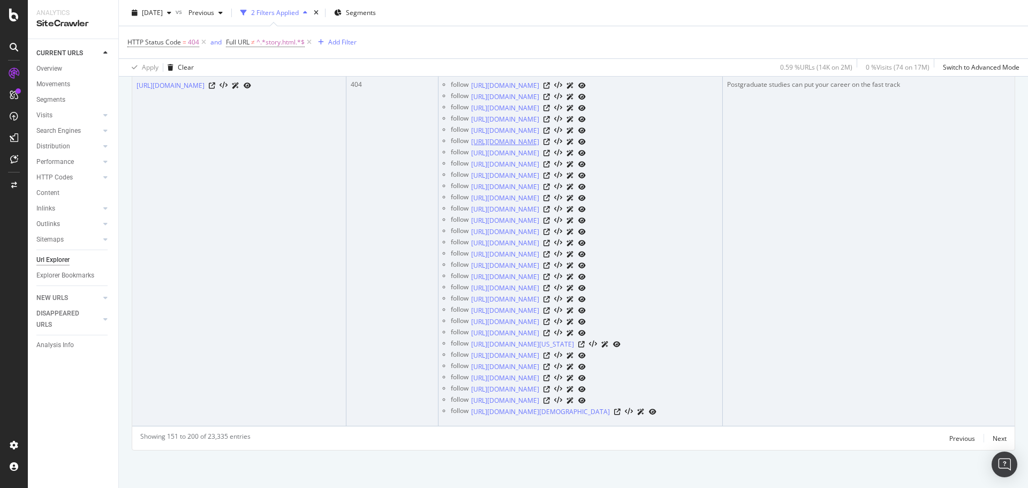
scroll to position [14252, 0]
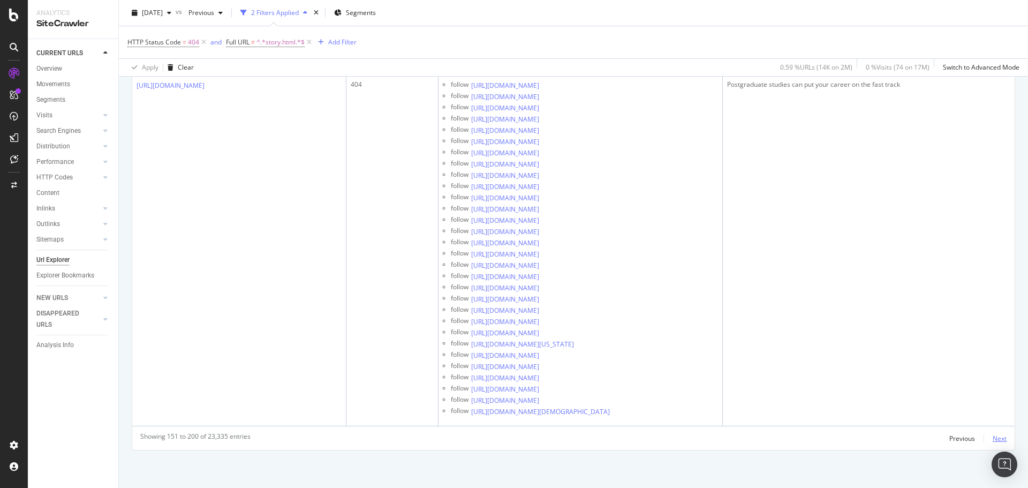
click at [993, 437] on div "Next" at bounding box center [1000, 438] width 14 height 9
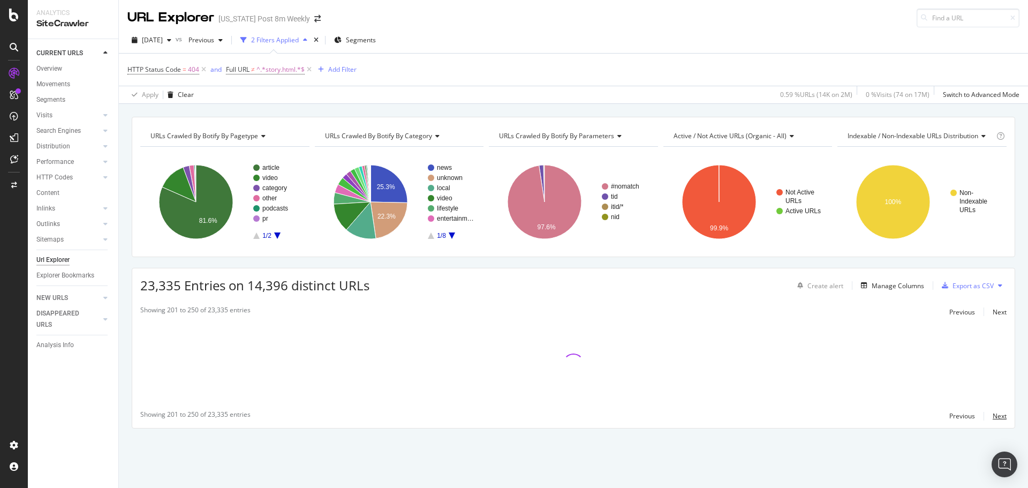
scroll to position [0, 0]
click at [123, 183] on div "URLs Crawled By Botify By pagetype Chart (by Value) Table Expand Export as CSV …" at bounding box center [573, 291] width 909 height 349
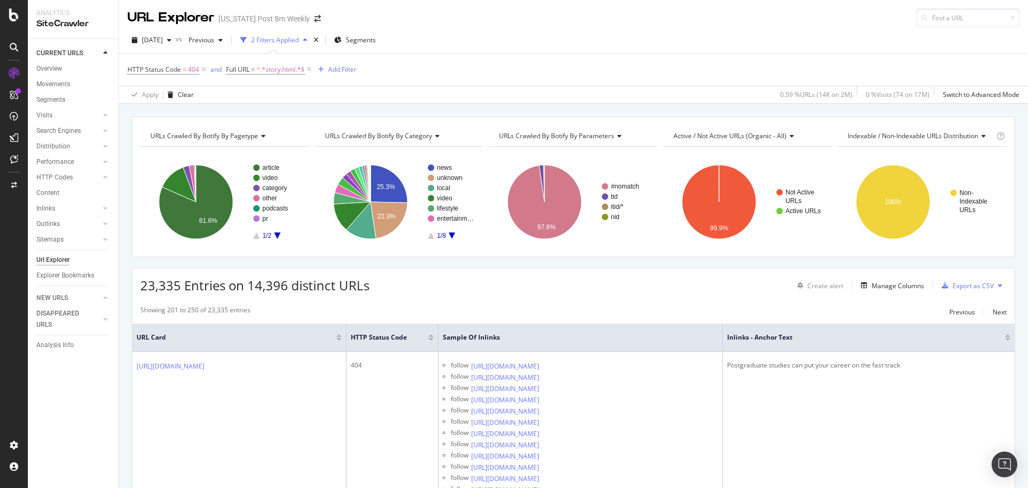
click at [894, 290] on div "Manage Columns" at bounding box center [890, 286] width 67 height 12
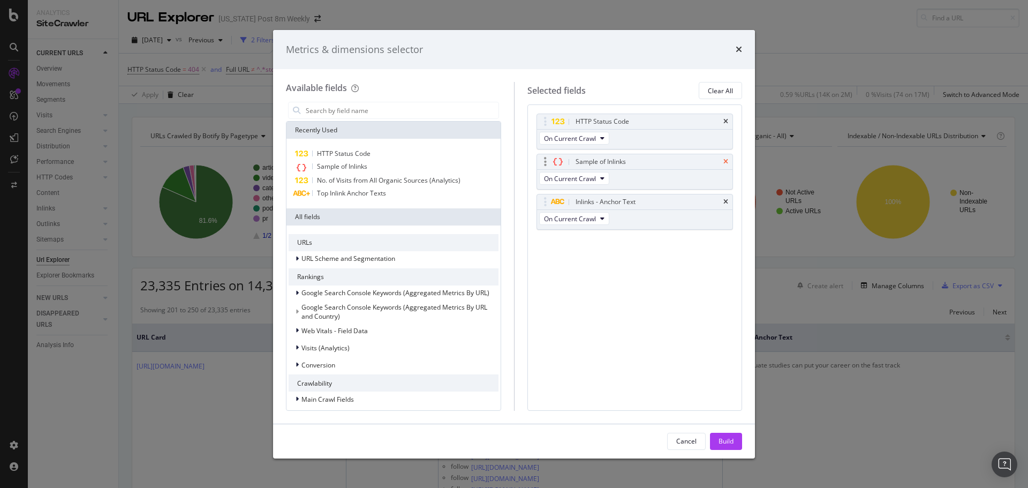
click at [725, 159] on icon "times" at bounding box center [726, 162] width 5 height 6
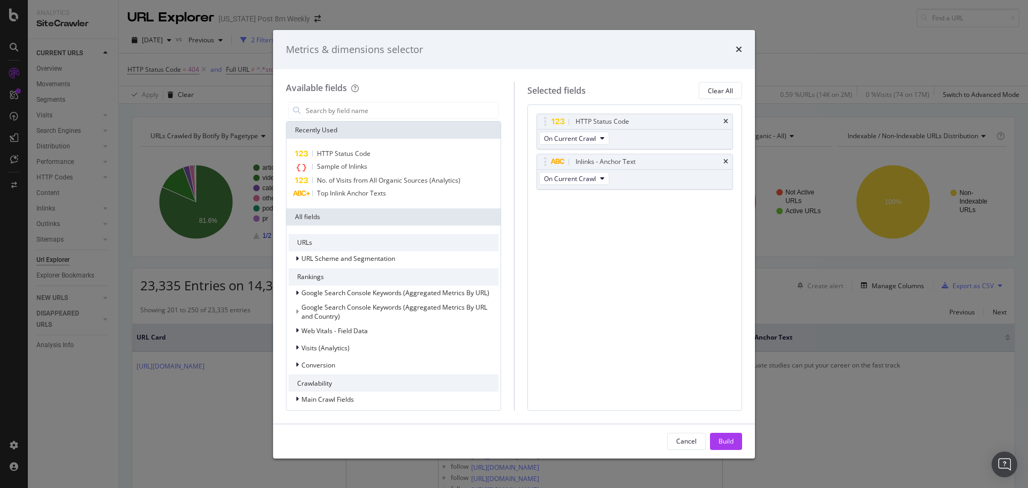
click at [725, 159] on icon "times" at bounding box center [726, 162] width 5 height 6
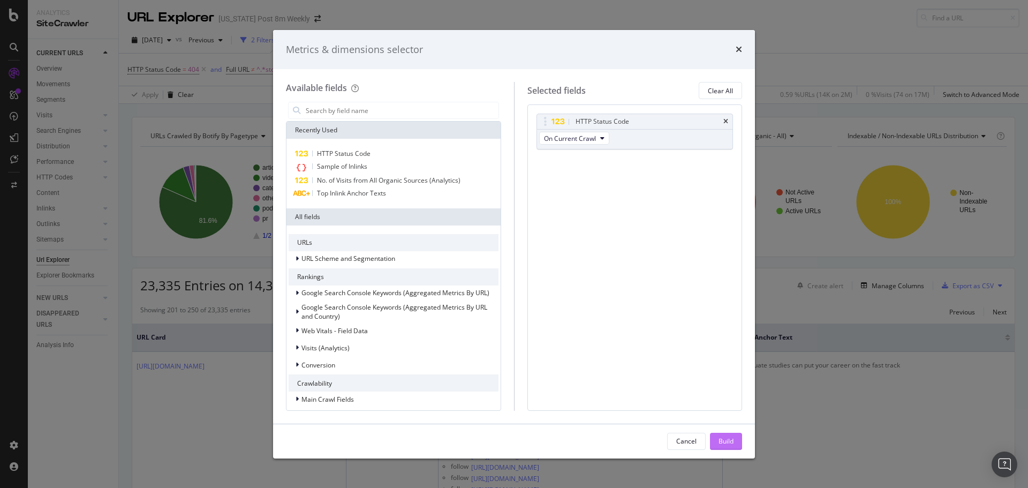
click at [733, 438] on div "Build" at bounding box center [726, 440] width 15 height 9
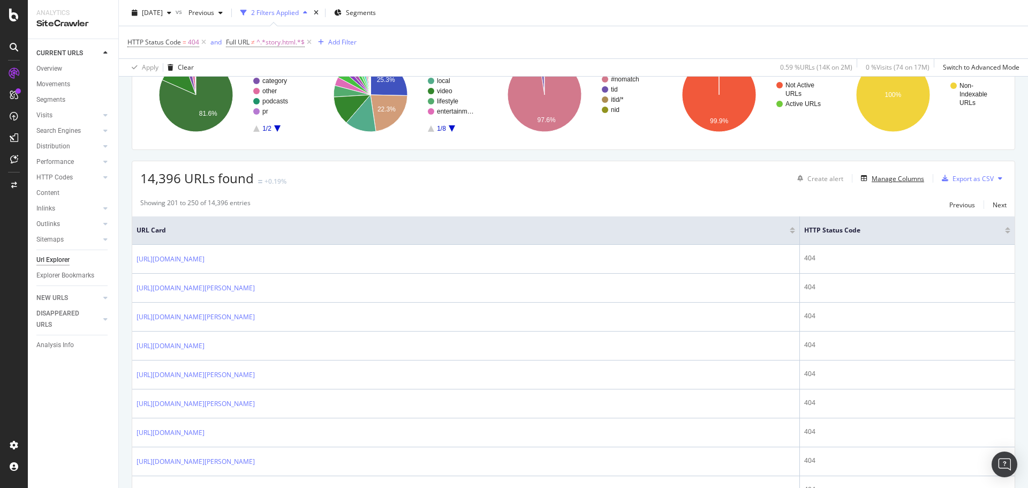
scroll to position [54, 0]
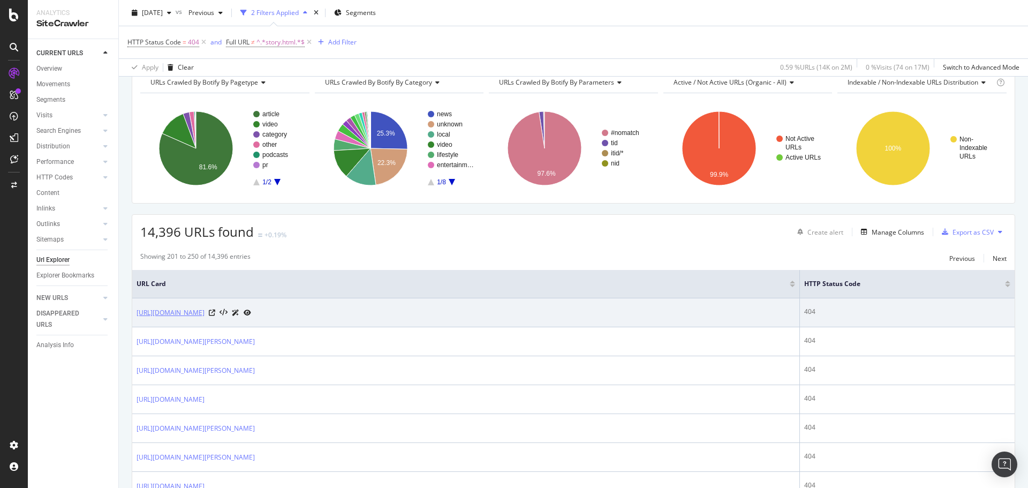
drag, startPoint x: 525, startPoint y: 310, endPoint x: 464, endPoint y: 317, distance: 62.0
click at [251, 317] on div "[URL][DOMAIN_NAME]" at bounding box center [194, 312] width 115 height 11
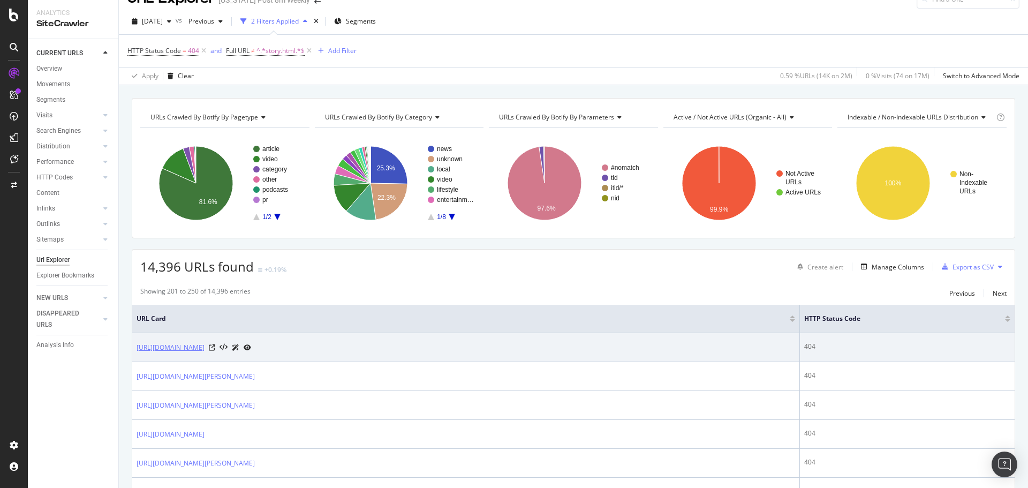
scroll to position [0, 0]
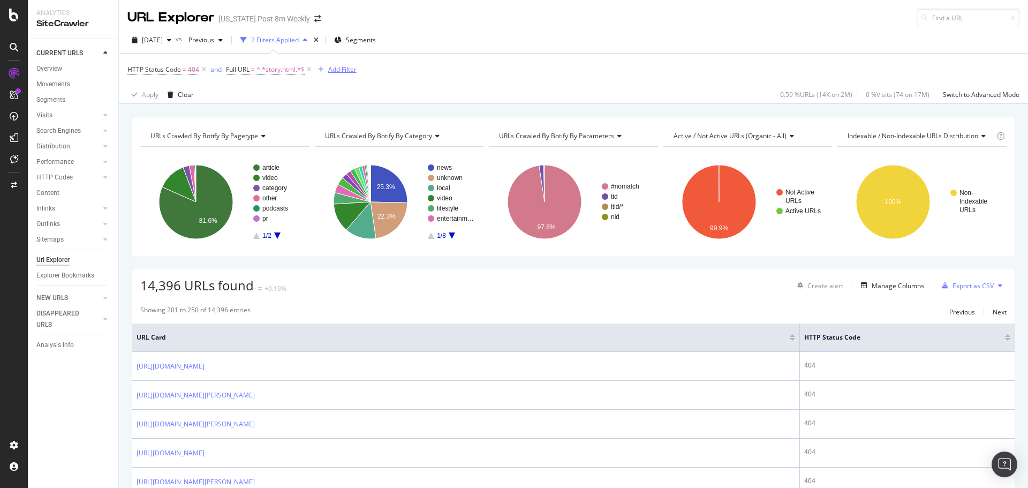
click at [346, 70] on div "Add Filter" at bounding box center [342, 69] width 28 height 9
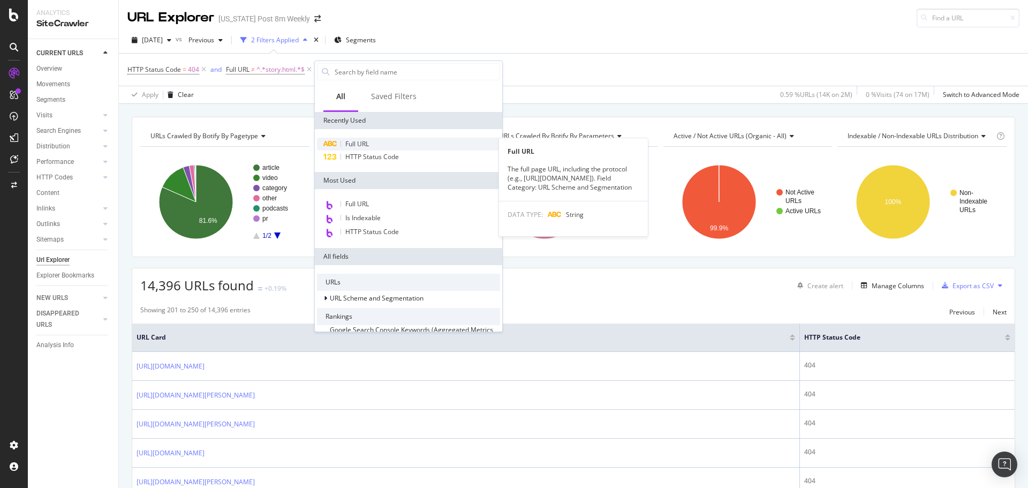
click at [362, 142] on span "Full URL" at bounding box center [357, 143] width 24 height 9
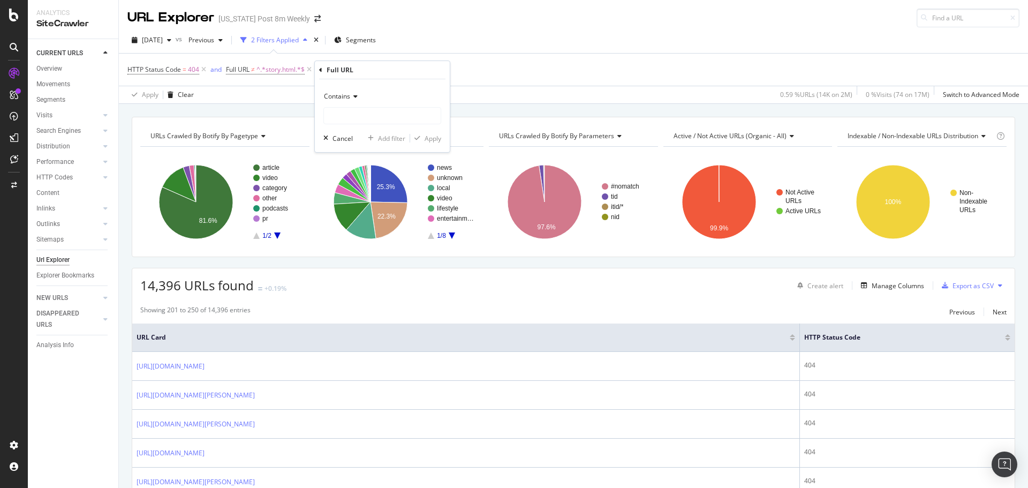
click at [358, 103] on div "Contains" at bounding box center [382, 96] width 118 height 17
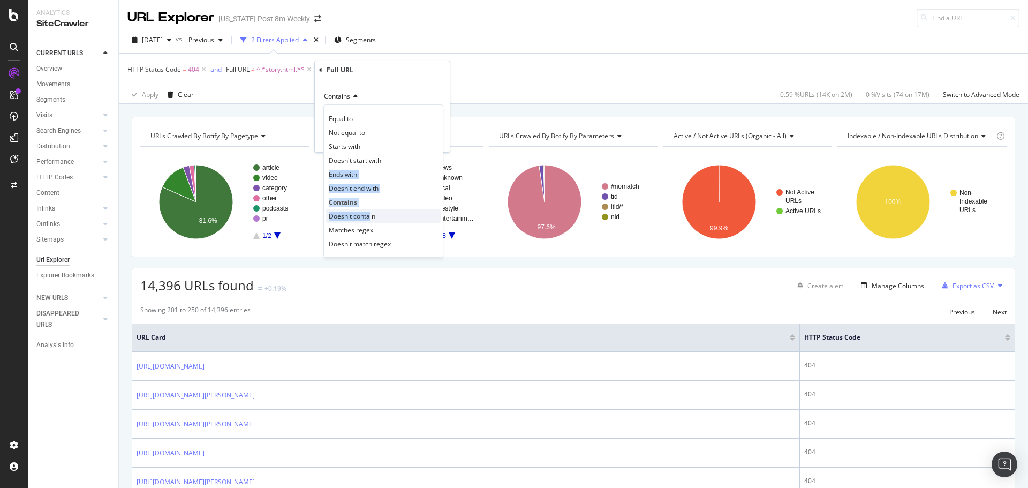
drag, startPoint x: 383, startPoint y: 156, endPoint x: 369, endPoint y: 210, distance: 56.0
click at [369, 210] on div "Equal to Not equal to Starts with Doesn't start with Ends with Doesn't end with…" at bounding box center [383, 180] width 120 height 153
click at [369, 212] on span "Doesn't contain" at bounding box center [352, 216] width 47 height 9
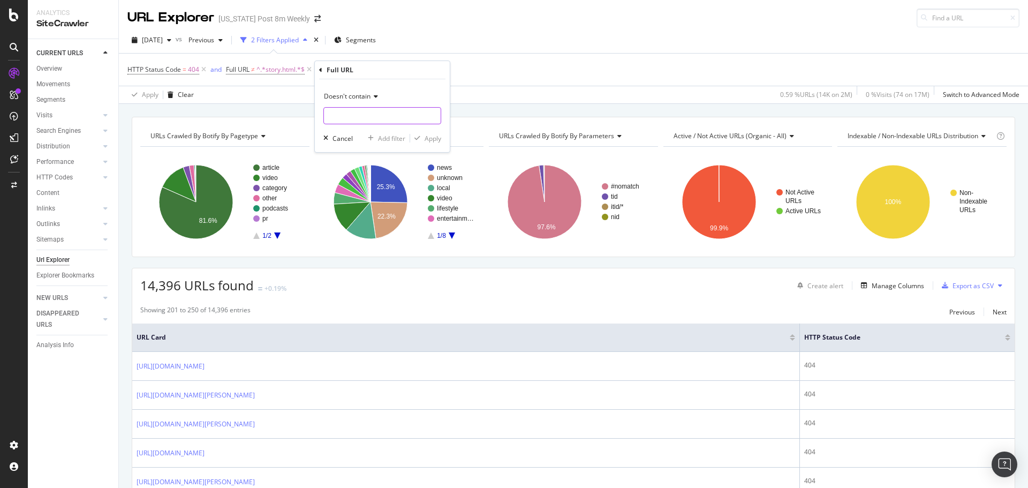
click at [353, 119] on input "text" at bounding box center [382, 115] width 117 height 17
paste input "_livediscussion.html"
type input "_livediscussion.html"
click at [435, 141] on div "Apply" at bounding box center [433, 138] width 17 height 9
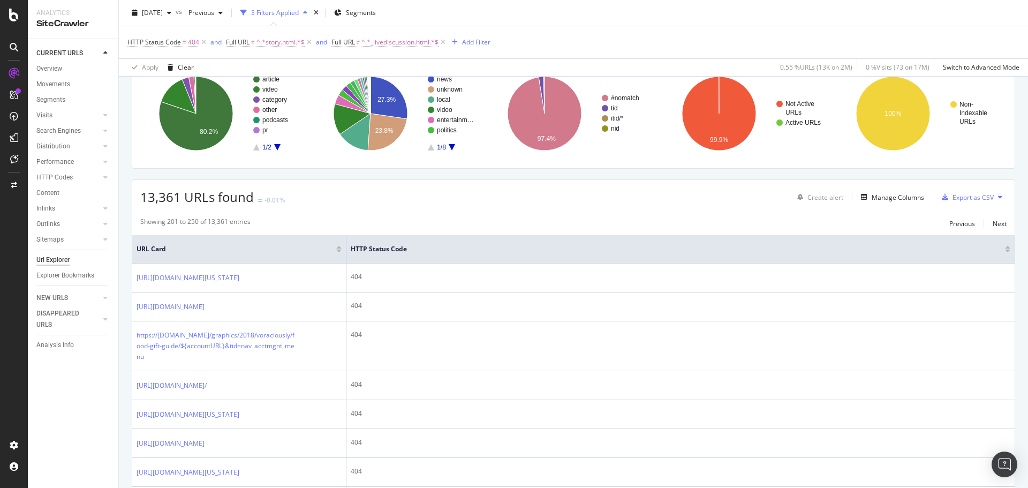
scroll to position [107, 0]
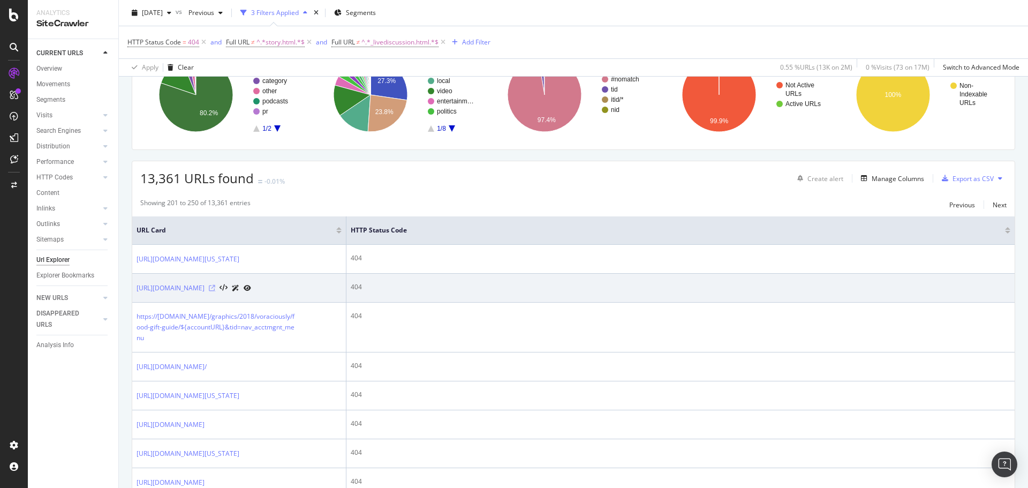
click at [215, 291] on icon at bounding box center [212, 288] width 6 height 6
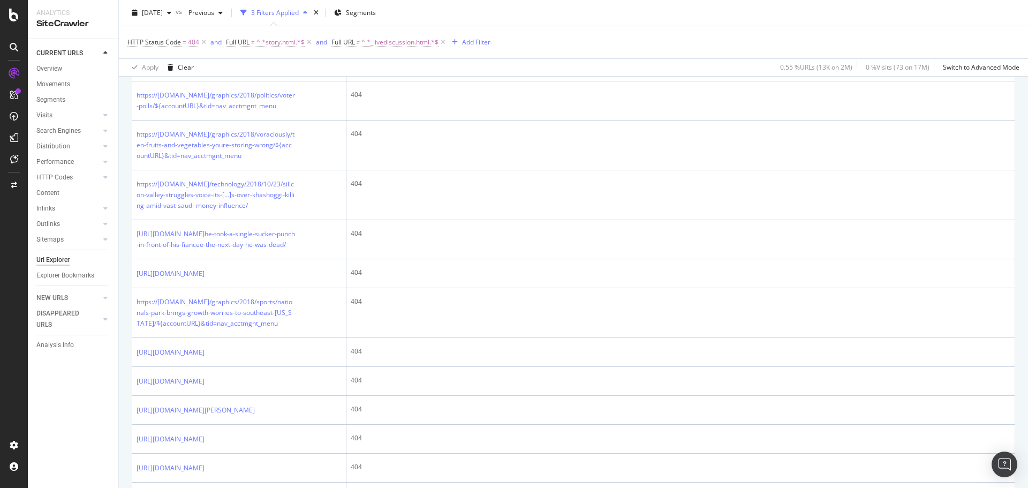
scroll to position [1018, 0]
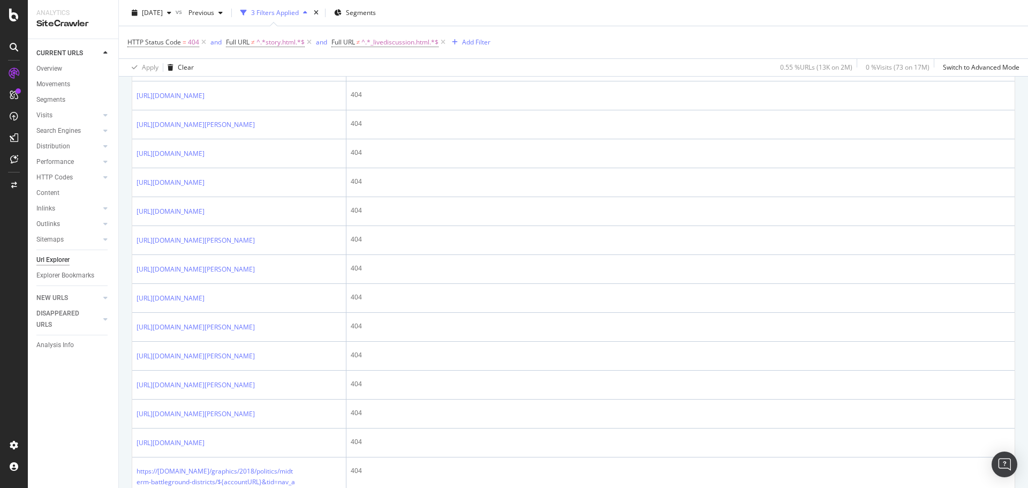
scroll to position [1285, 0]
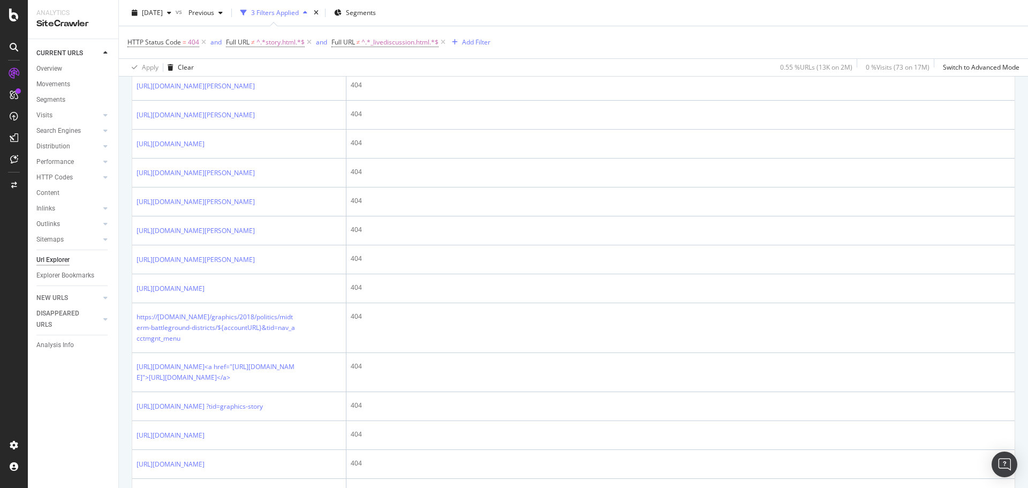
click at [215, 32] on icon at bounding box center [212, 28] width 6 height 6
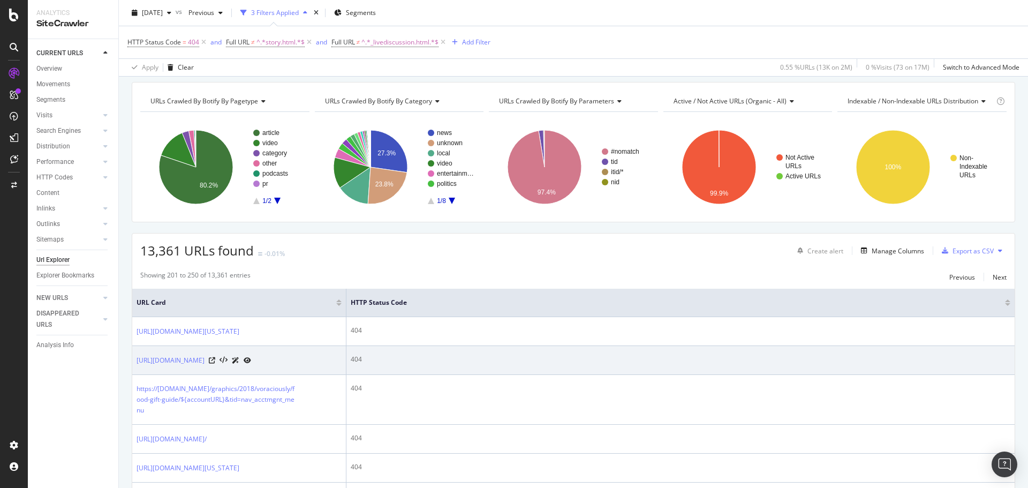
scroll to position [0, 0]
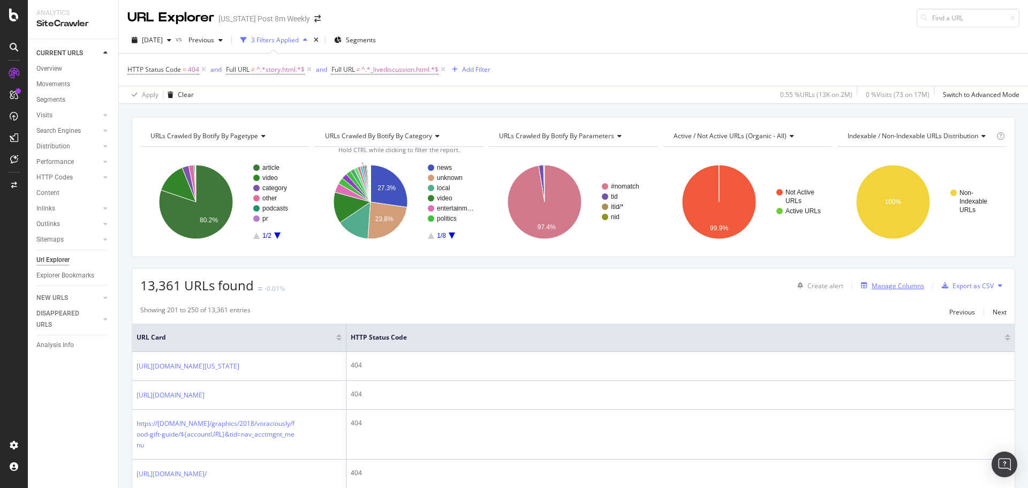
click at [901, 283] on div "Manage Columns" at bounding box center [898, 285] width 52 height 9
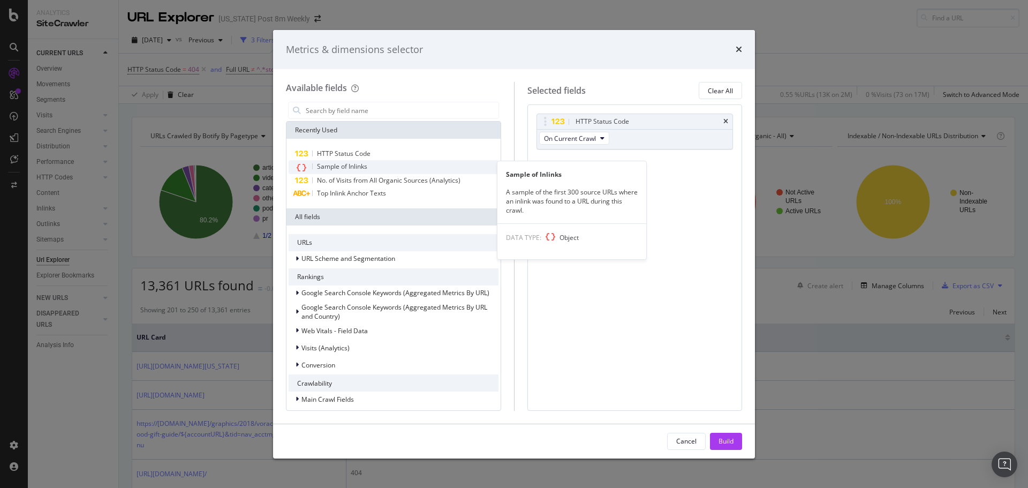
click at [378, 163] on div "Sample of Inlinks" at bounding box center [394, 167] width 210 height 14
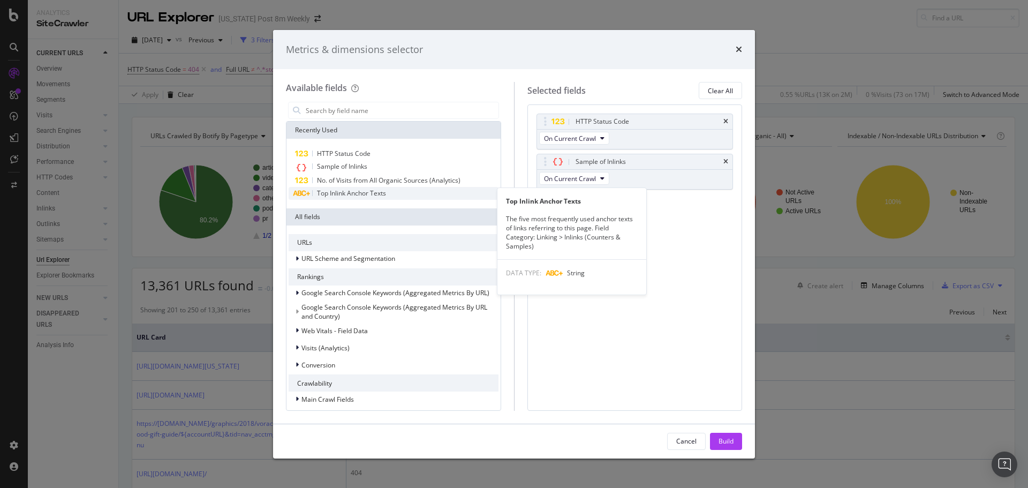
click at [393, 192] on div "Top Inlink Anchor Texts" at bounding box center [394, 193] width 210 height 13
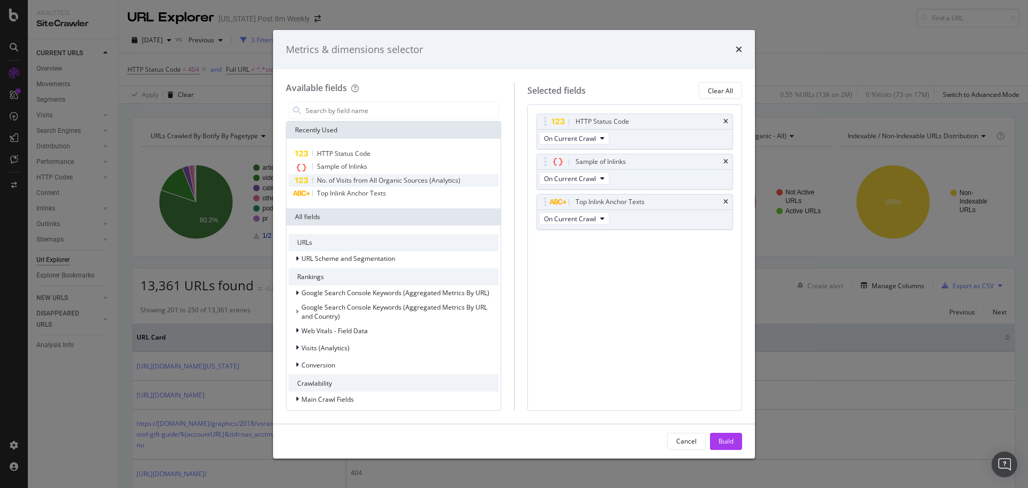
click at [361, 181] on span "No. of Visits from All Organic Sources (Analytics)" at bounding box center [389, 180] width 144 height 9
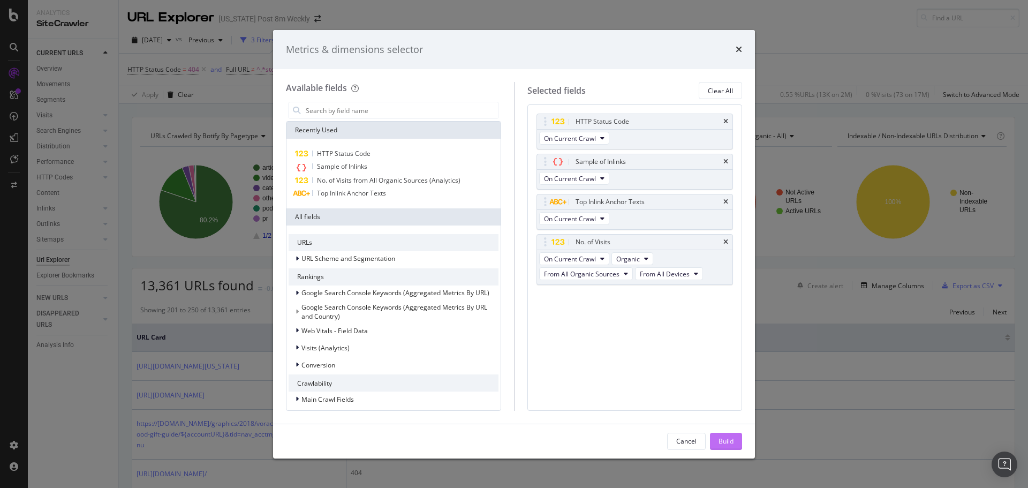
click at [730, 438] on div "Build" at bounding box center [726, 440] width 15 height 9
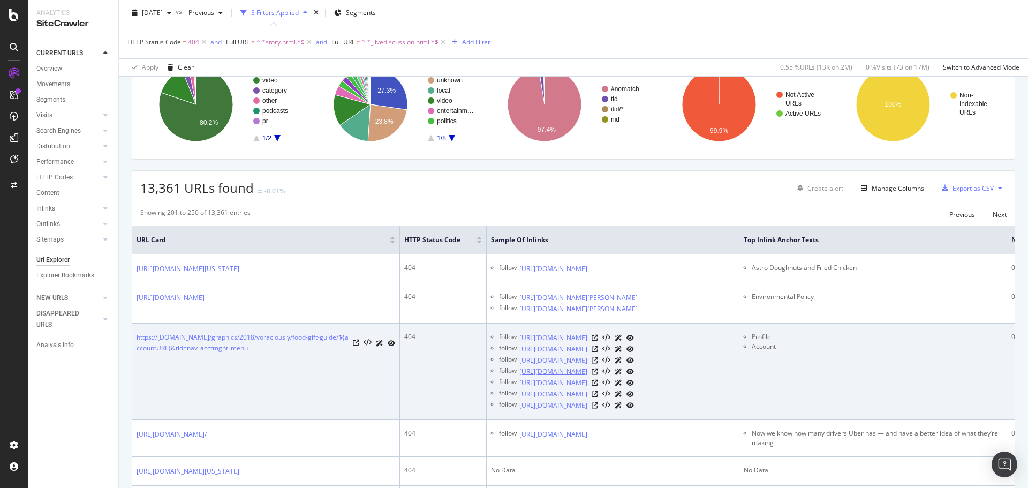
scroll to position [107, 0]
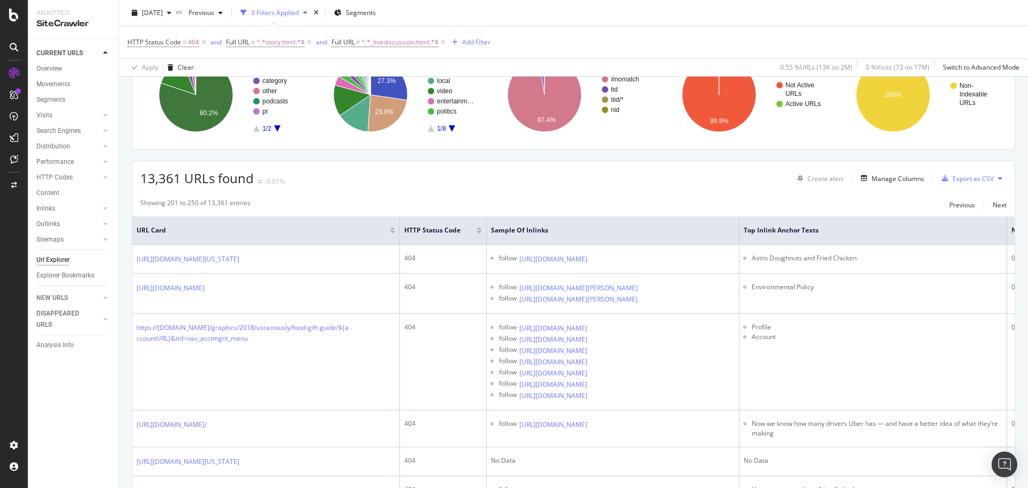
click at [96, 430] on div "CURRENT URLS Overview Movements Segments Visits Analysis Orphan URLs Search Eng…" at bounding box center [73, 263] width 91 height 449
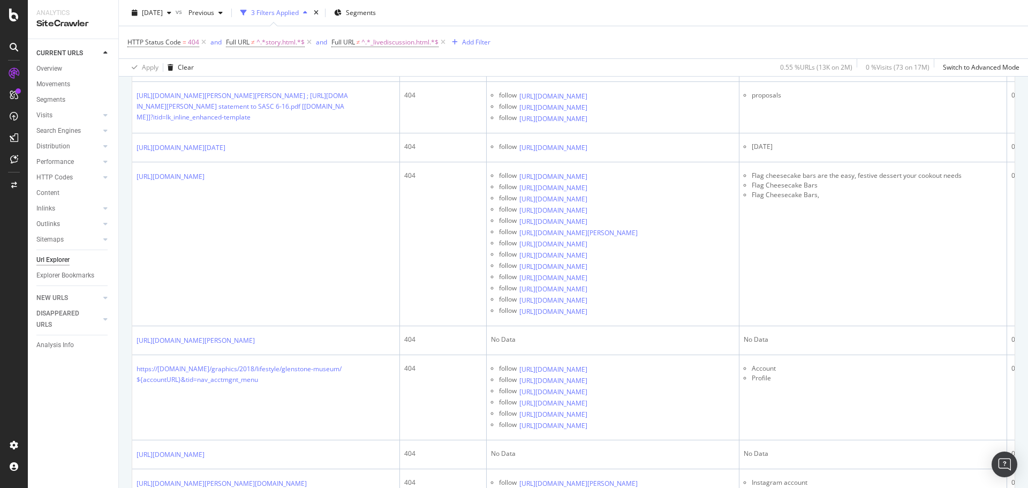
scroll to position [564, 0]
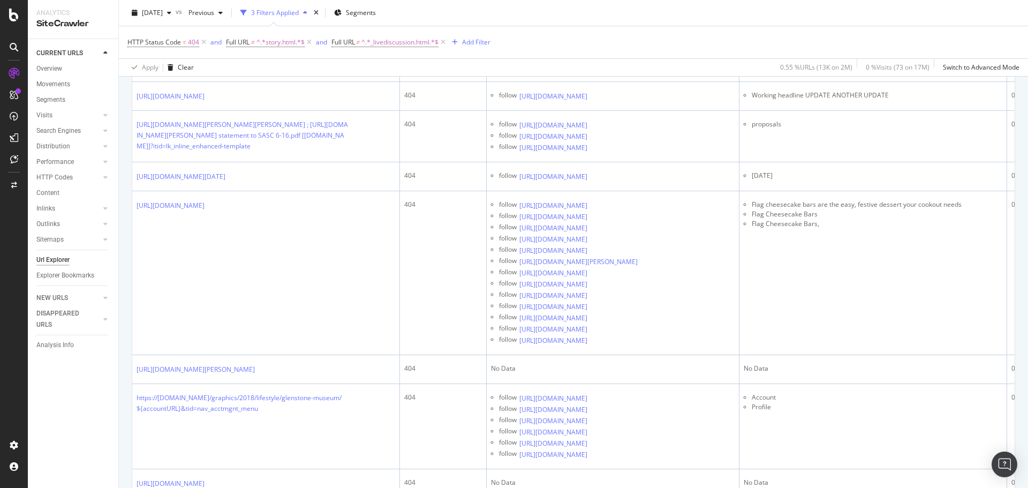
drag, startPoint x: 124, startPoint y: 353, endPoint x: 124, endPoint y: 345, distance: 7.5
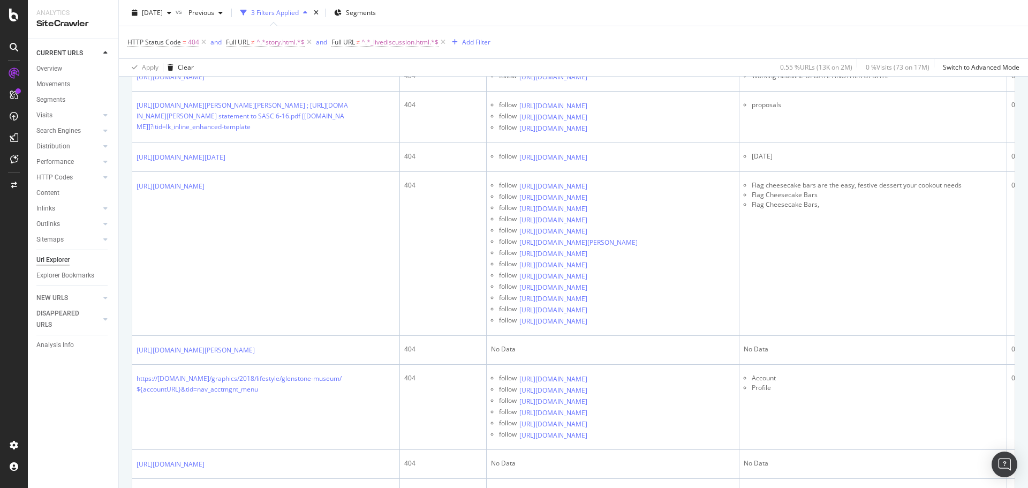
scroll to position [589, 0]
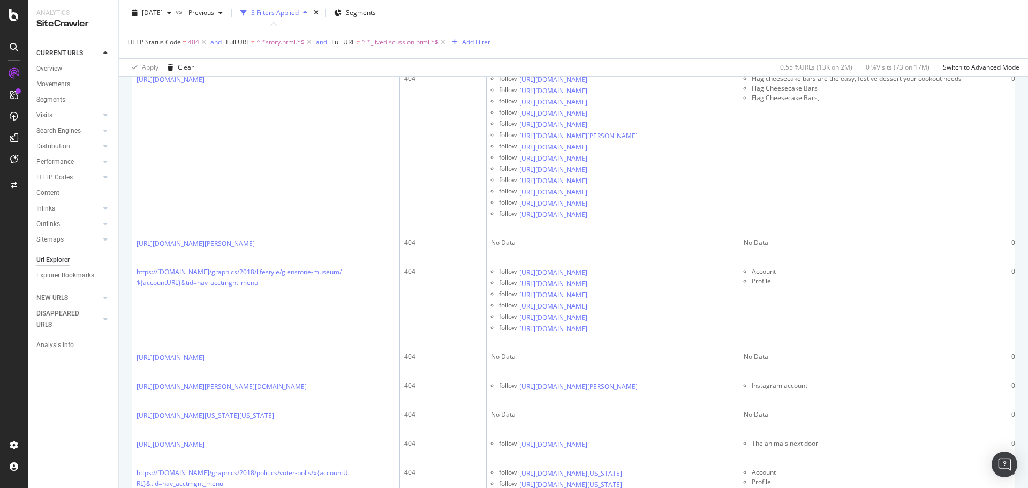
scroll to position [803, 0]
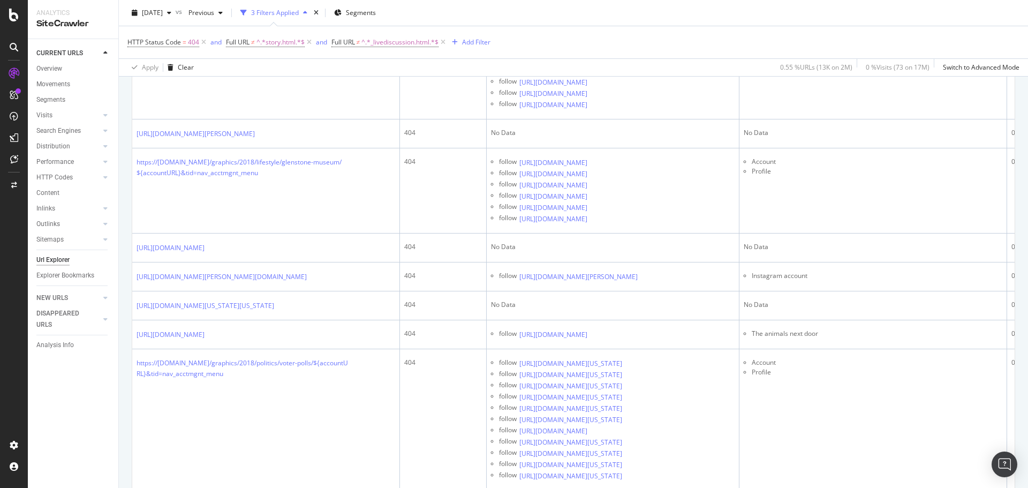
click at [118, 379] on div "CURRENT URLS Overview Movements Segments Visits Analysis Orphan URLs Search Eng…" at bounding box center [73, 263] width 91 height 449
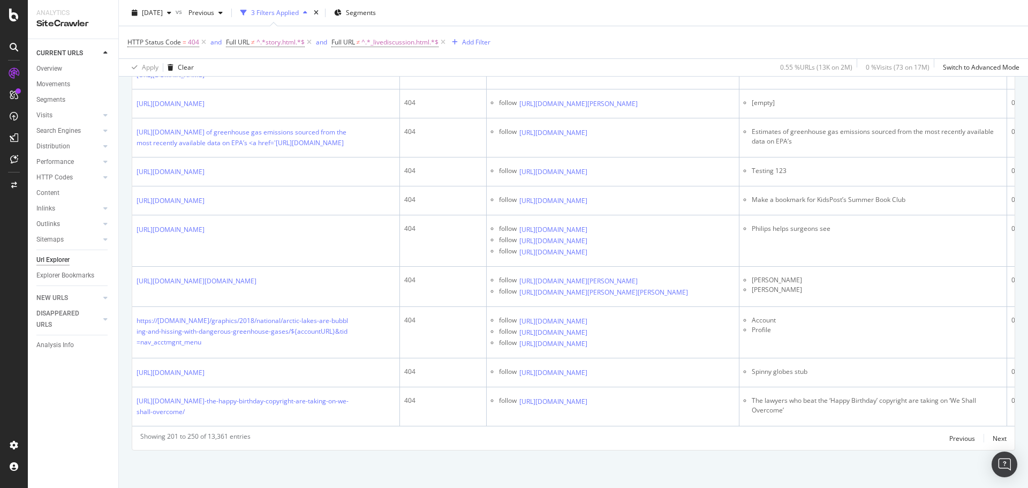
scroll to position [3041, 0]
